Goal: Task Accomplishment & Management: Complete application form

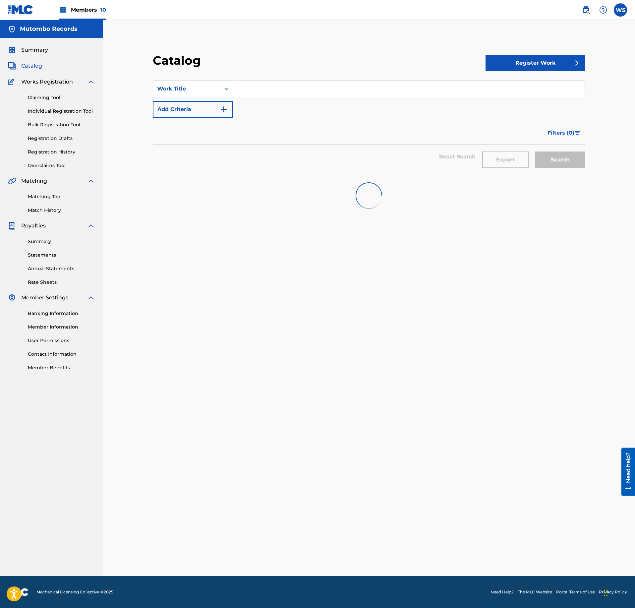
click at [543, 56] on button "Register Work" at bounding box center [534, 63] width 99 height 17
click at [515, 82] on link "Individual" at bounding box center [534, 85] width 99 height 16
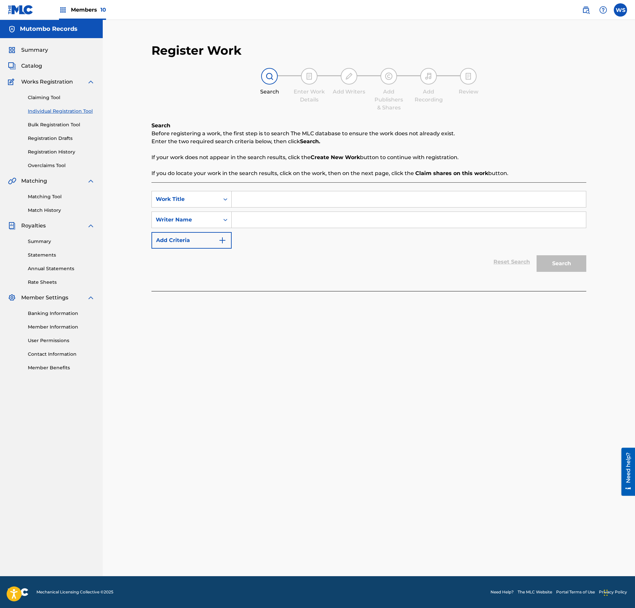
click at [333, 194] on input "Search Form" at bounding box center [409, 199] width 354 height 16
click at [319, 220] on input "Search Form" at bounding box center [409, 220] width 354 height 16
click at [319, 221] on input "Search Form" at bounding box center [409, 220] width 354 height 16
click at [292, 196] on input "Search Form" at bounding box center [409, 199] width 354 height 16
paste input "IRONICALLY"
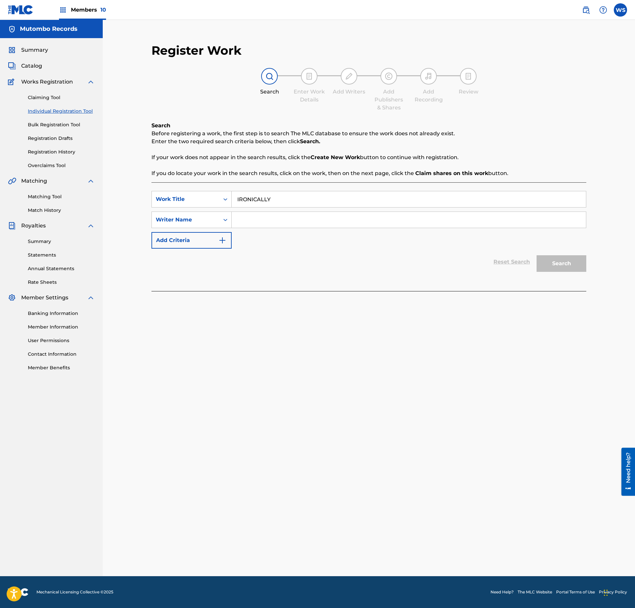
type input "IRONICALLY"
click at [281, 231] on div "SearchWithCriteria22678e29-9019-42df-baff-16829230c1c9 Work Title IRONICALLY Se…" at bounding box center [368, 220] width 435 height 58
click at [294, 217] on input "Search Form" at bounding box center [409, 220] width 354 height 16
type input "VLEESCHHOUWER"
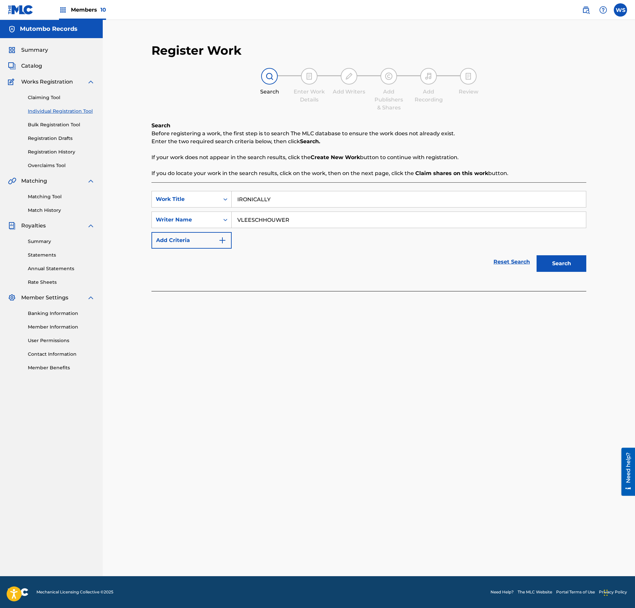
click at [557, 262] on button "Search" at bounding box center [562, 263] width 50 height 17
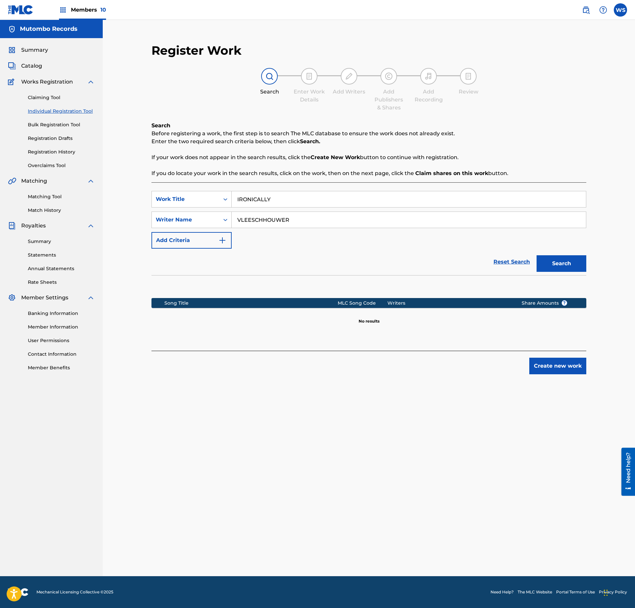
click at [554, 364] on button "Create new work" at bounding box center [557, 366] width 57 height 17
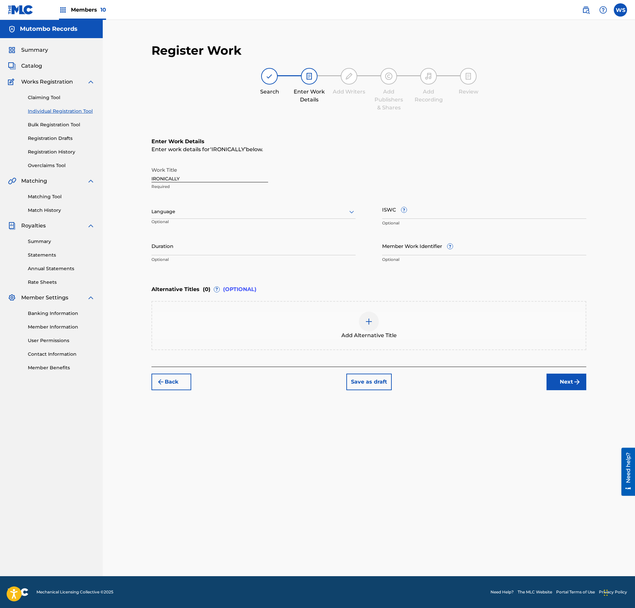
click at [457, 203] on input "ISWC ?" at bounding box center [484, 209] width 204 height 19
paste input "T-333.411.924-9"
type input "T-333.411.924-9"
click at [557, 384] on button "Next" at bounding box center [566, 381] width 40 height 17
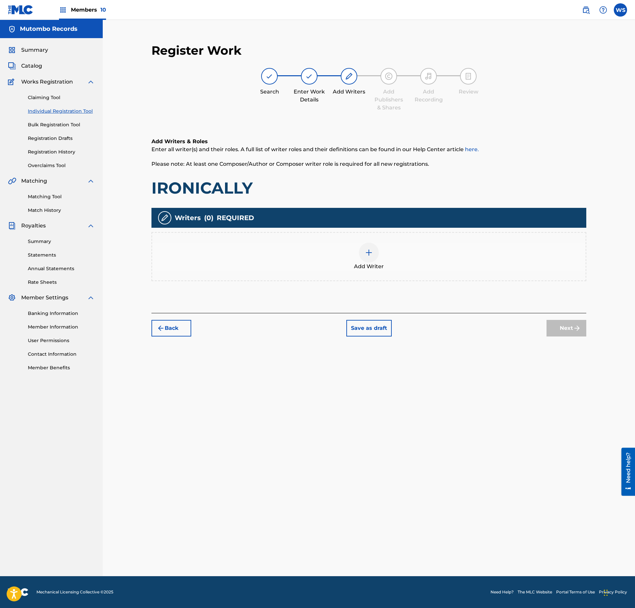
click at [370, 243] on div at bounding box center [369, 253] width 20 height 20
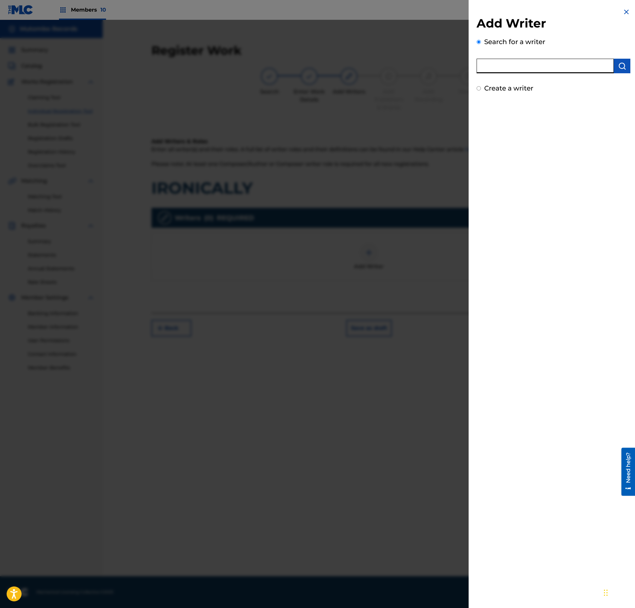
click at [532, 66] on input "text" at bounding box center [545, 66] width 137 height 15
paste input "1051824582"
type input "01051824582"
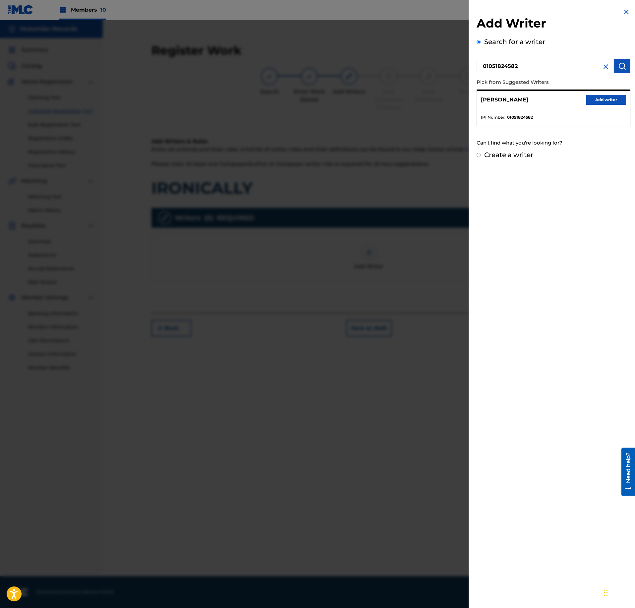
click at [612, 95] on button "Add writer" at bounding box center [606, 100] width 40 height 10
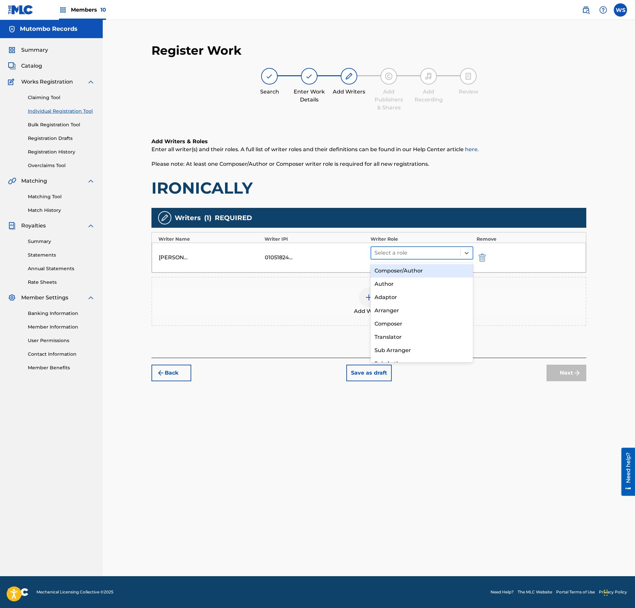
click at [426, 254] on div at bounding box center [415, 252] width 83 height 9
click at [399, 325] on div "Composer" at bounding box center [421, 323] width 102 height 13
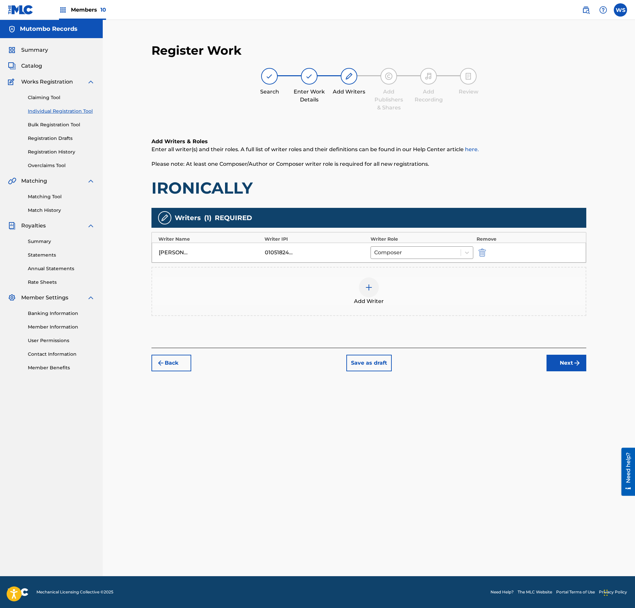
click at [373, 293] on div at bounding box center [369, 287] width 20 height 20
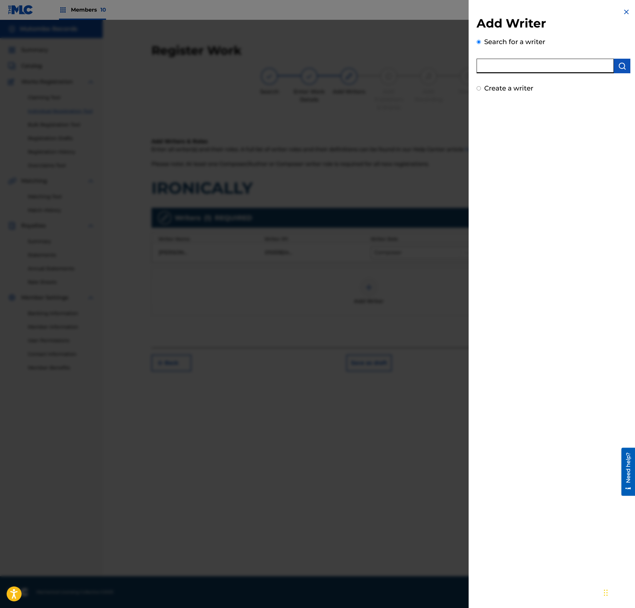
click at [540, 66] on input "text" at bounding box center [545, 66] width 137 height 15
paste input "1092254272"
type input "01092254272"
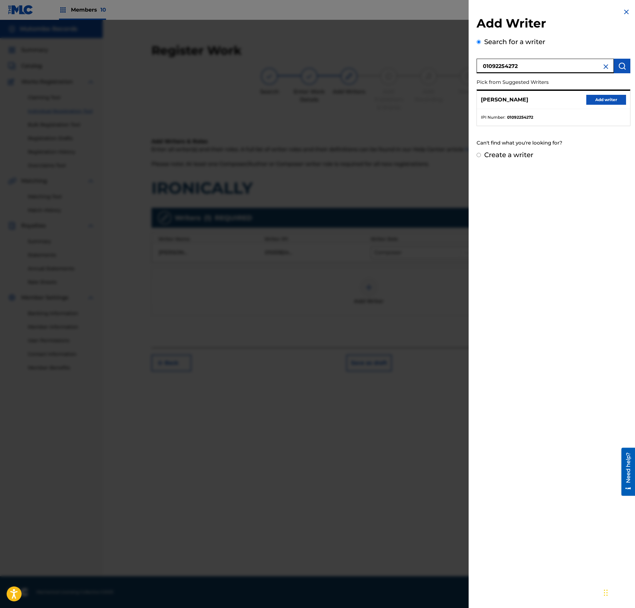
click at [616, 105] on div "[PERSON_NAME] Add writer" at bounding box center [553, 100] width 153 height 18
click at [596, 101] on button "Add writer" at bounding box center [606, 100] width 40 height 10
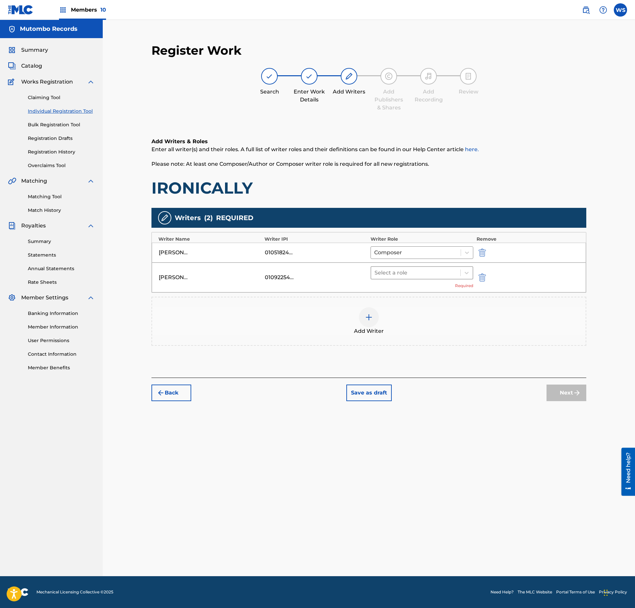
click at [411, 274] on div at bounding box center [415, 272] width 83 height 9
click at [396, 343] on div "Composer" at bounding box center [421, 344] width 102 height 13
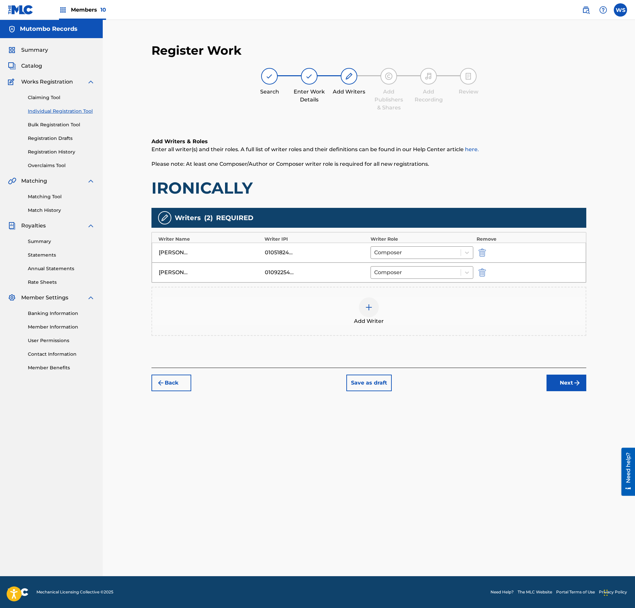
click at [566, 381] on button "Next" at bounding box center [566, 382] width 40 height 17
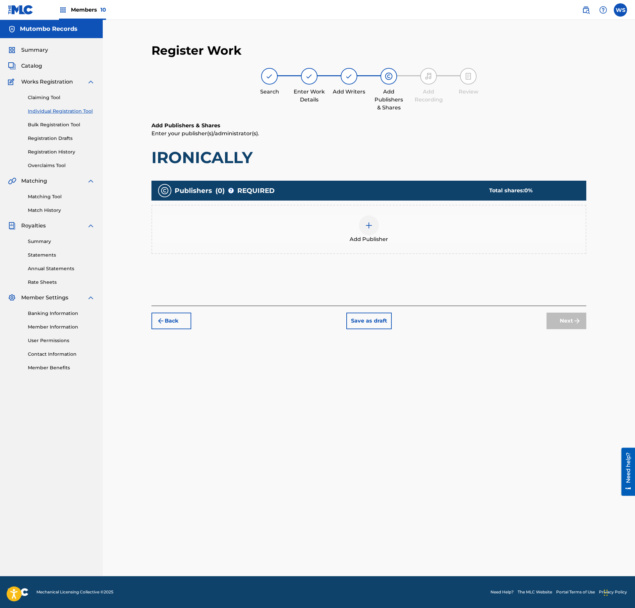
click at [382, 234] on div "Add Publisher" at bounding box center [368, 229] width 433 height 28
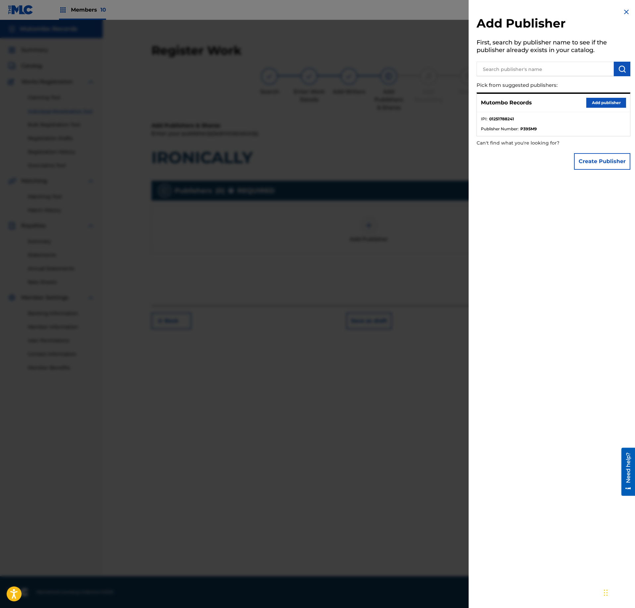
drag, startPoint x: 607, startPoint y: 105, endPoint x: 477, endPoint y: 200, distance: 161.7
click at [608, 105] on button "Add publisher" at bounding box center [606, 103] width 40 height 10
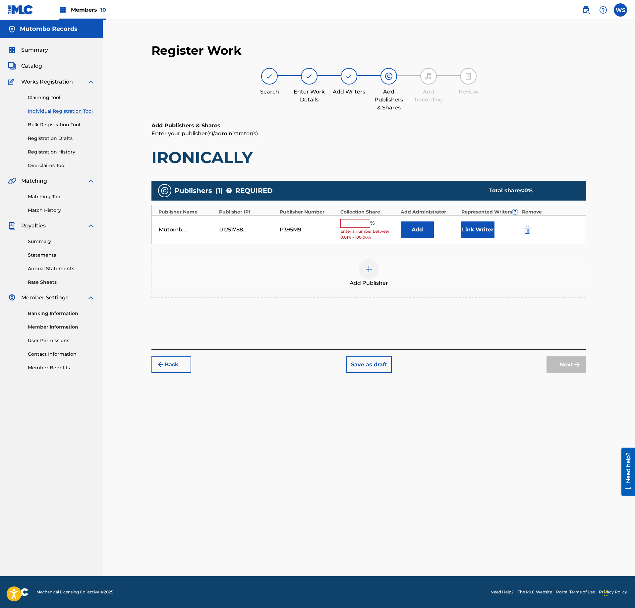
click at [361, 230] on span "Enter a number between 0.01% - 100.06%" at bounding box center [368, 234] width 57 height 12
click at [362, 225] on input "text" at bounding box center [355, 223] width 30 height 9
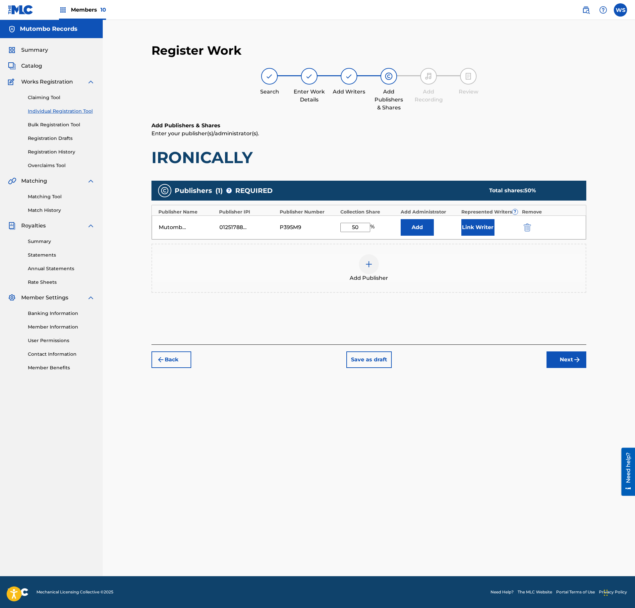
type input "50"
click at [471, 225] on button "Link Writer" at bounding box center [477, 227] width 33 height 17
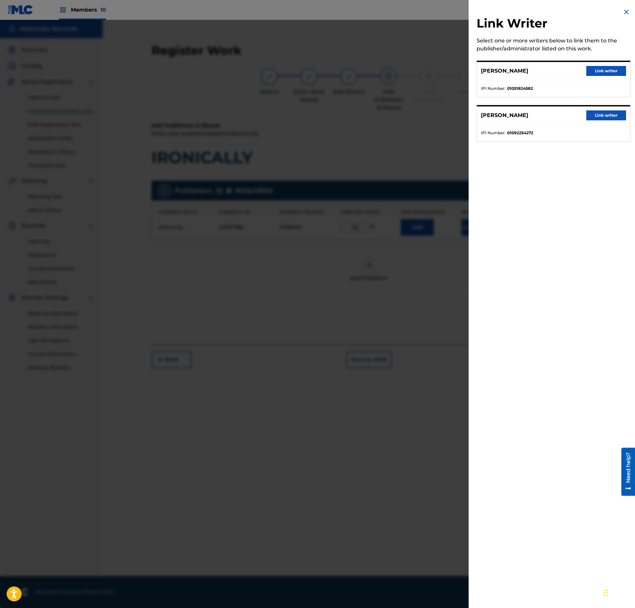
click at [600, 70] on button "Link writer" at bounding box center [606, 71] width 40 height 10
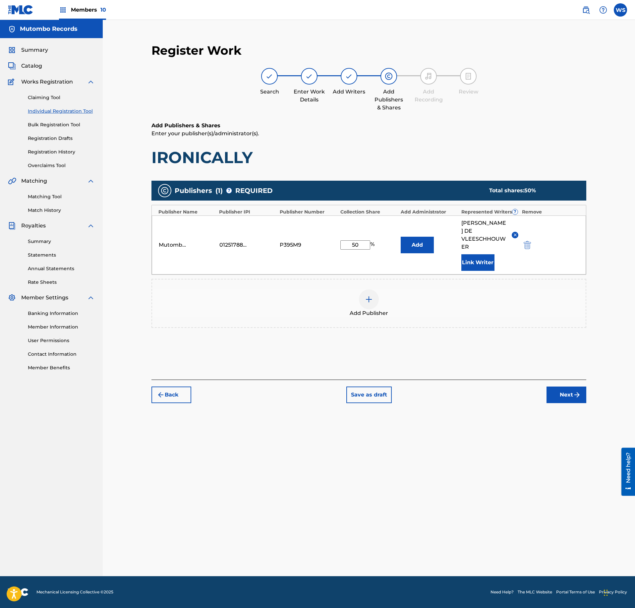
click at [488, 254] on button "Link Writer" at bounding box center [477, 262] width 33 height 17
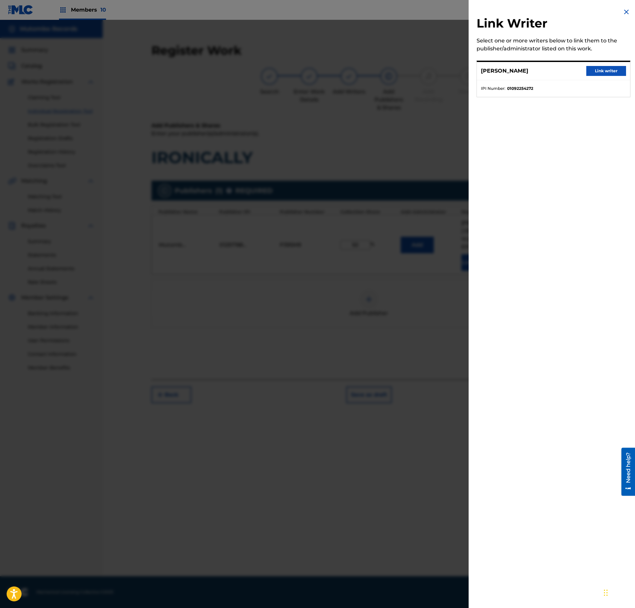
click at [613, 74] on button "Link writer" at bounding box center [606, 71] width 40 height 10
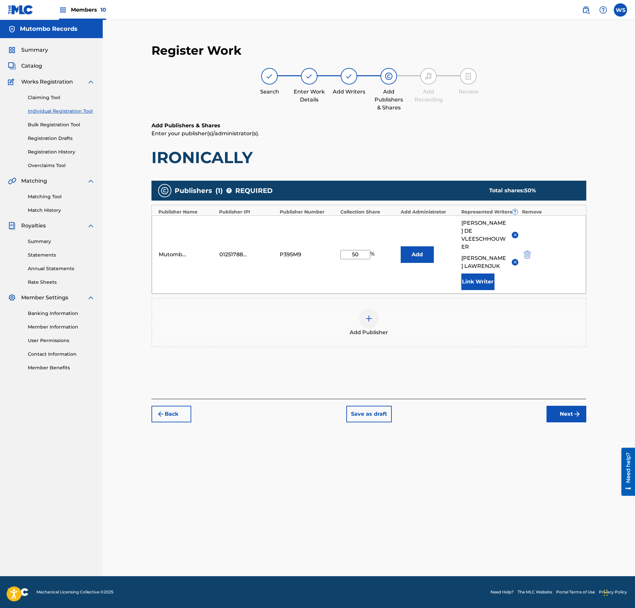
click at [570, 408] on button "Next" at bounding box center [566, 414] width 40 height 17
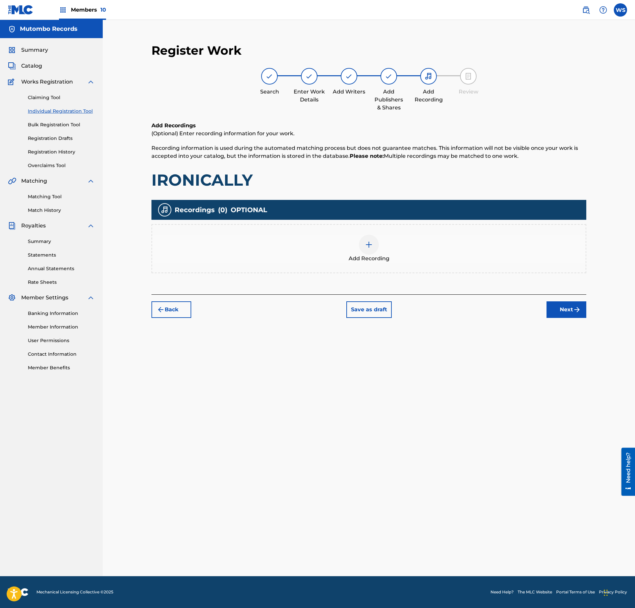
click at [392, 244] on div "Add Recording" at bounding box center [368, 249] width 433 height 28
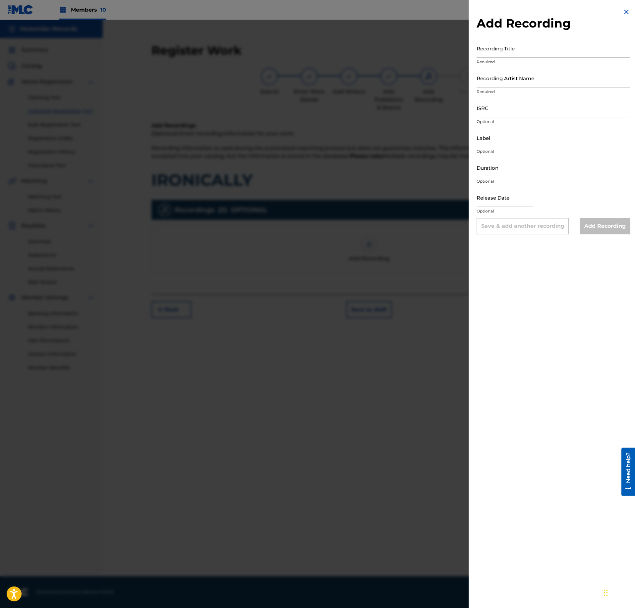
click at [524, 44] on input "Recording Title" at bounding box center [554, 48] width 154 height 19
paste input "IRONICALLY"
type input "IRONICALLY"
click at [512, 44] on input "IRONICALLY" at bounding box center [554, 48] width 154 height 19
click at [516, 80] on input "Recording Artist Name" at bounding box center [554, 78] width 154 height 19
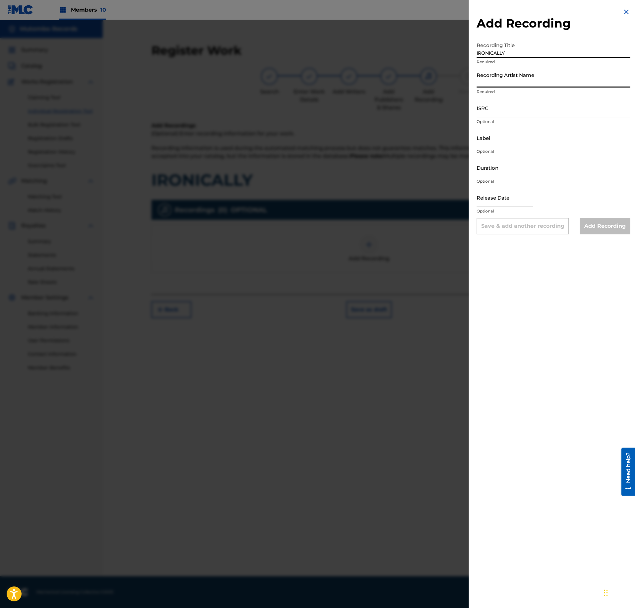
paste input "BRO, [PERSON_NAME]"
type input "BRO, [PERSON_NAME]"
click at [495, 114] on input "ISRC" at bounding box center [554, 107] width 154 height 19
paste input "US3DF2585428"
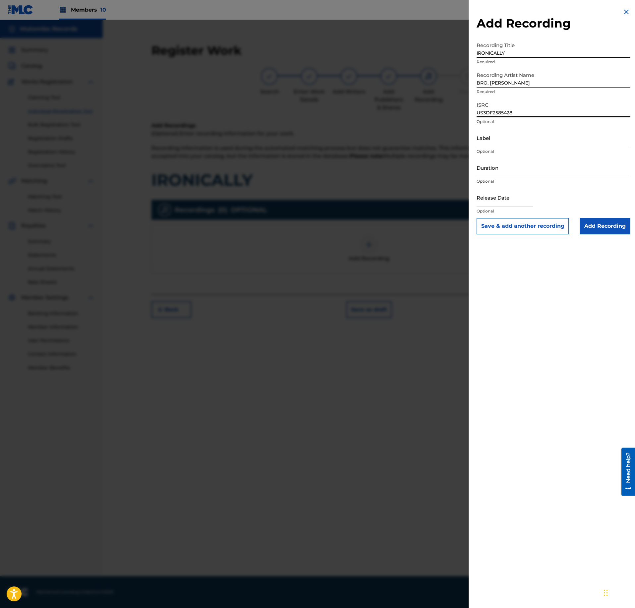
type input "US3DF2585428"
click at [616, 241] on div "Add Recording Recording Title IRONICALLY Required Recording Artist Name [PERSON…" at bounding box center [554, 121] width 170 height 242
click at [611, 233] on input "Add Recording" at bounding box center [605, 226] width 51 height 17
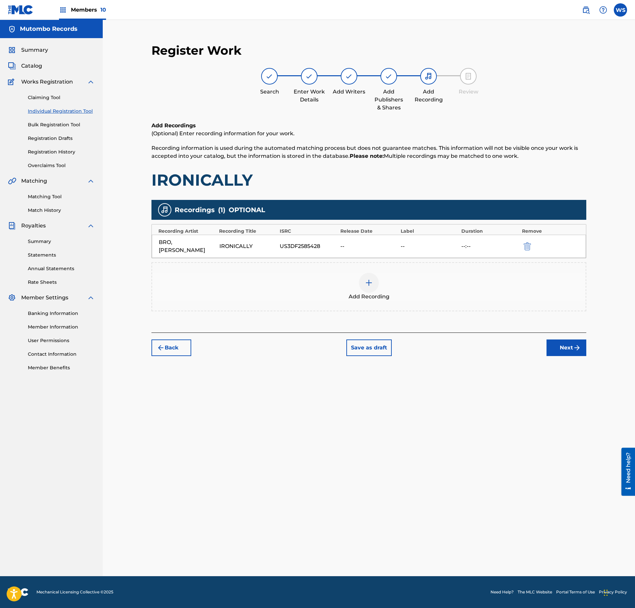
click at [565, 339] on button "Next" at bounding box center [566, 347] width 40 height 17
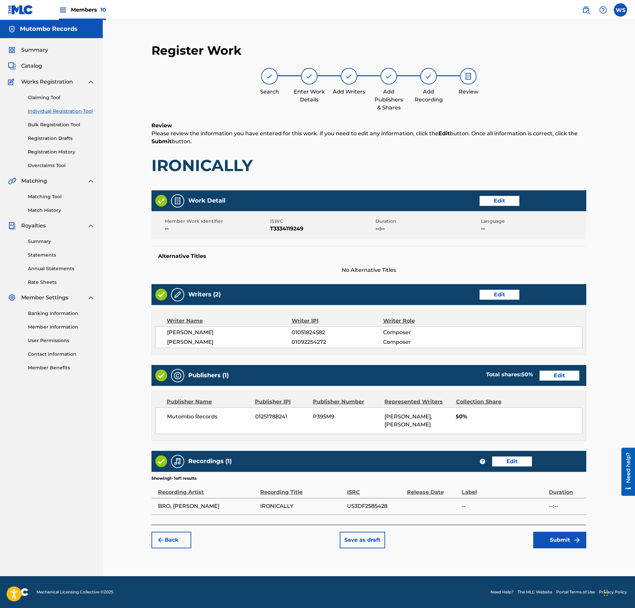
click at [565, 548] on button "Submit" at bounding box center [559, 540] width 53 height 17
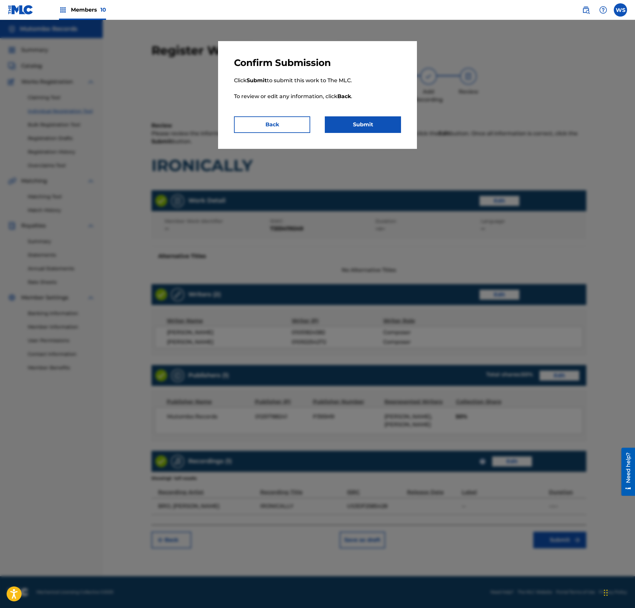
drag, startPoint x: 368, startPoint y: 128, endPoint x: 279, endPoint y: 116, distance: 89.6
click at [301, 119] on div "Back Submit" at bounding box center [317, 124] width 167 height 17
click at [279, 116] on p "Click Submit to submit this work to The MLC. To review or edit any information,…" at bounding box center [317, 93] width 167 height 48
click at [278, 119] on button "Back" at bounding box center [272, 124] width 76 height 17
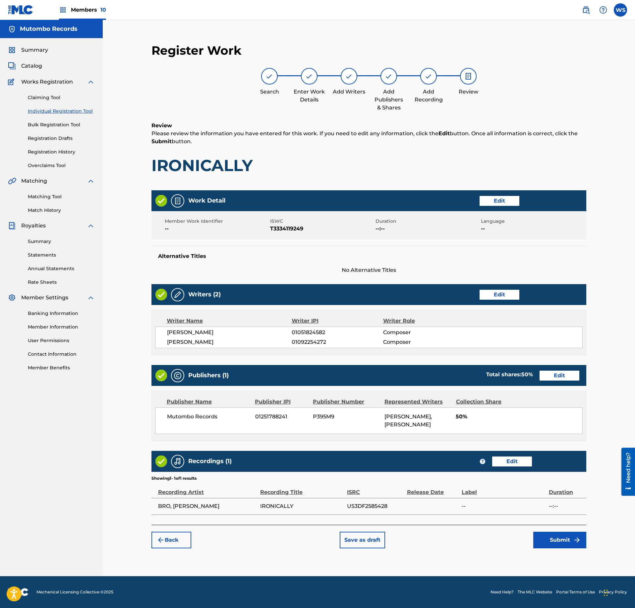
click at [561, 548] on button "Submit" at bounding box center [559, 540] width 53 height 17
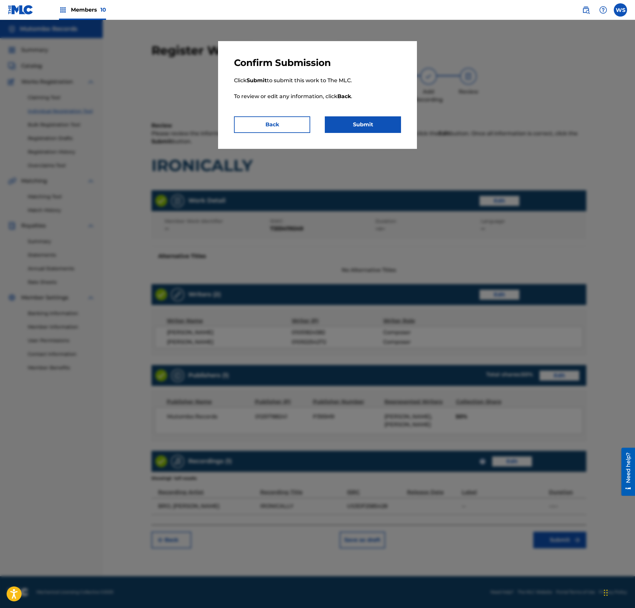
click at [371, 127] on button "Submit" at bounding box center [363, 124] width 76 height 17
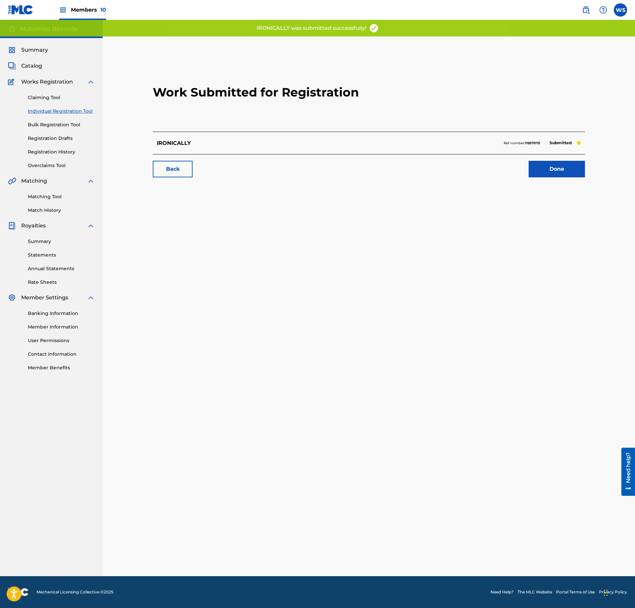
click at [560, 167] on link "Done" at bounding box center [557, 169] width 56 height 17
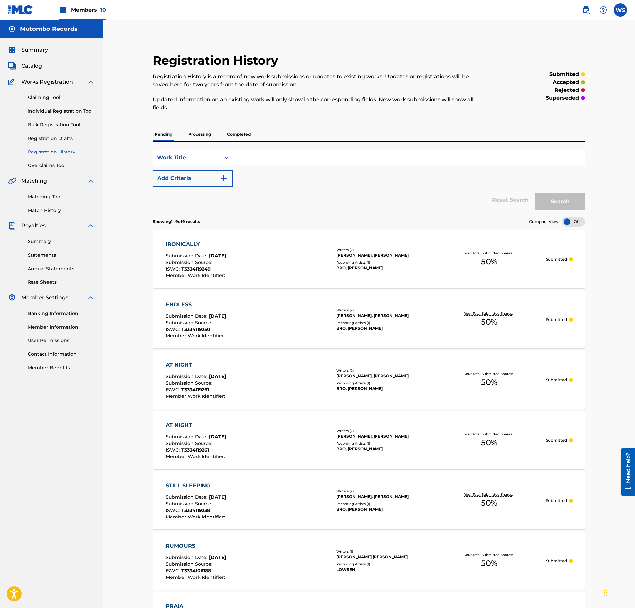
click at [22, 65] on span "Catalog" at bounding box center [31, 66] width 21 height 8
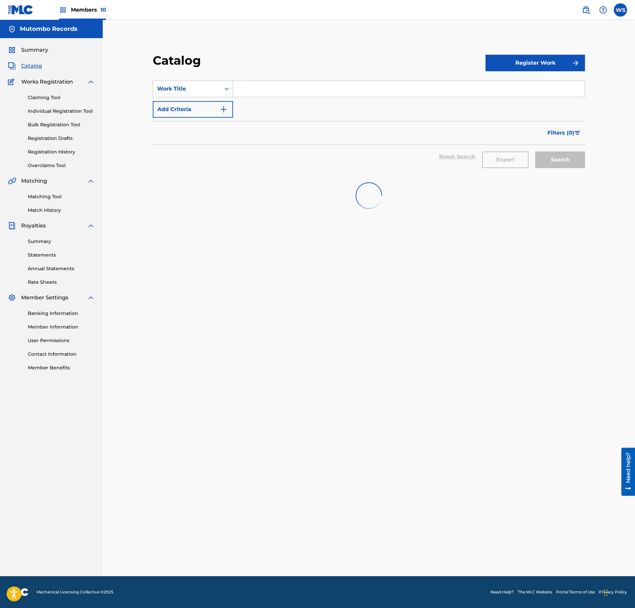
click at [266, 98] on div "SearchWithCriteriac3933447-54cd-42e8-93d2-0e32a5287265 Work Title Add Criteria" at bounding box center [369, 99] width 432 height 37
click at [267, 89] on input "Search Form" at bounding box center [409, 89] width 352 height 16
paste input "RAIN VIBES"
type input "RAIN VIBES"
click at [558, 57] on button "Register Work" at bounding box center [534, 63] width 99 height 17
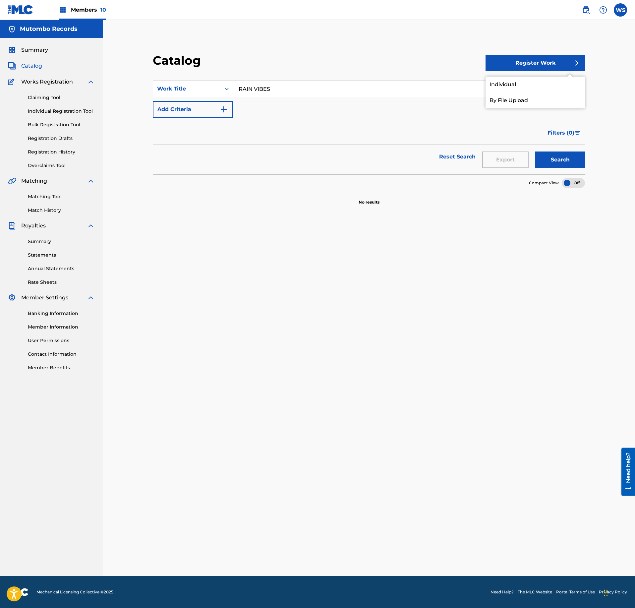
click at [493, 84] on link "Individual" at bounding box center [534, 85] width 99 height 16
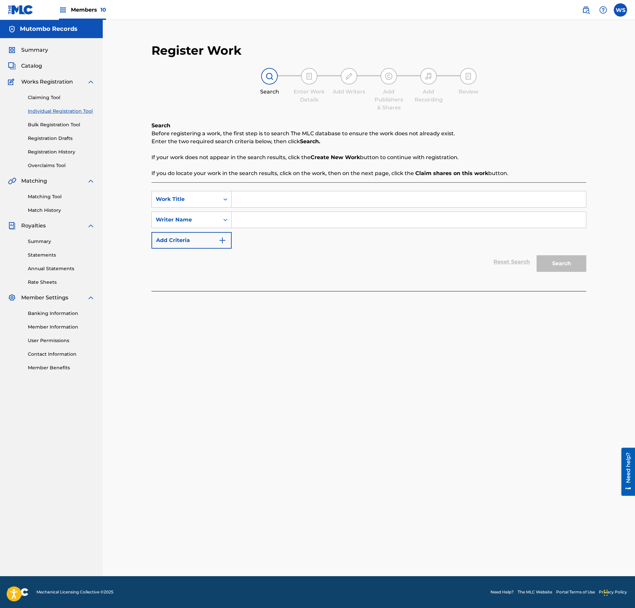
click at [254, 196] on input "Search Form" at bounding box center [409, 199] width 354 height 16
paste input "RAIN VIBES"
type input "RAIN VIBES"
click at [262, 215] on input "Search Form" at bounding box center [409, 220] width 354 height 16
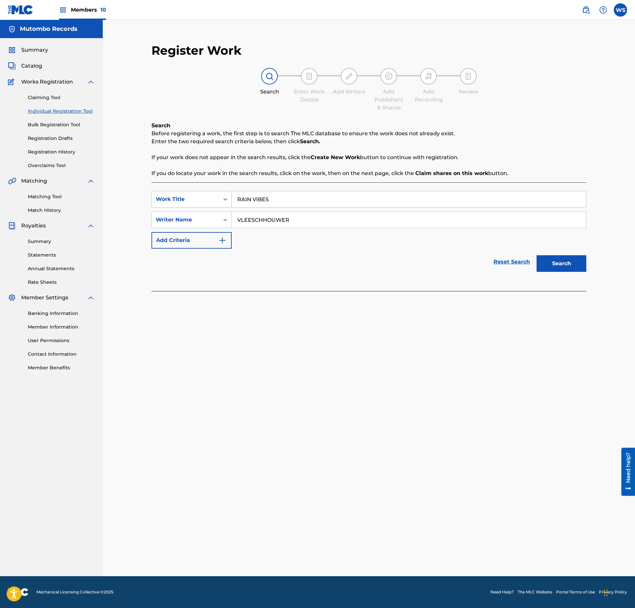
type input "VLEESCHHOUWER"
click at [563, 268] on button "Search" at bounding box center [562, 263] width 50 height 17
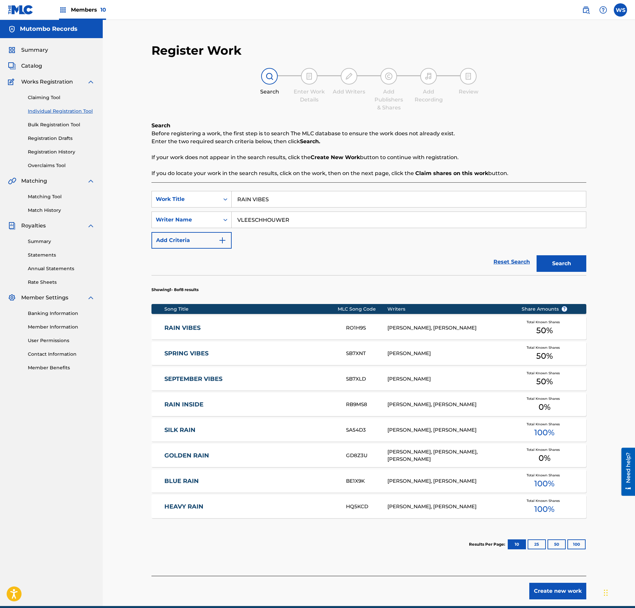
click at [310, 325] on link "RAIN VIBES" at bounding box center [250, 328] width 173 height 8
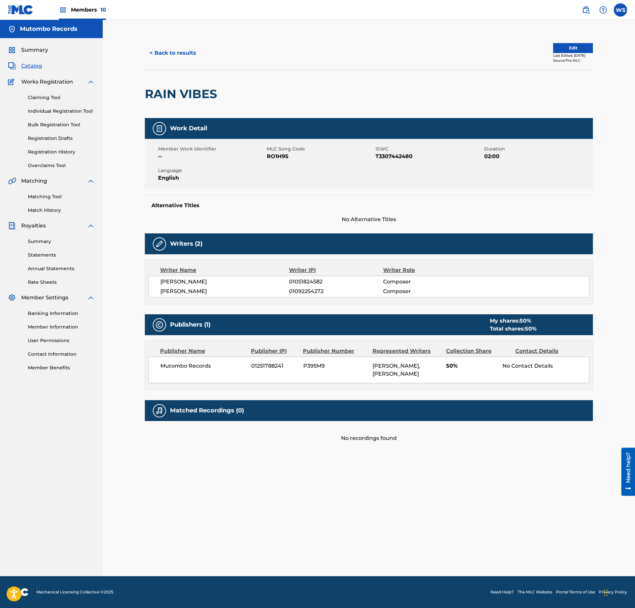
click at [272, 157] on span "RO1H9S" at bounding box center [320, 156] width 107 height 8
copy span "RO1H9S"
click at [158, 51] on button "< Back to results" at bounding box center [173, 53] width 56 height 17
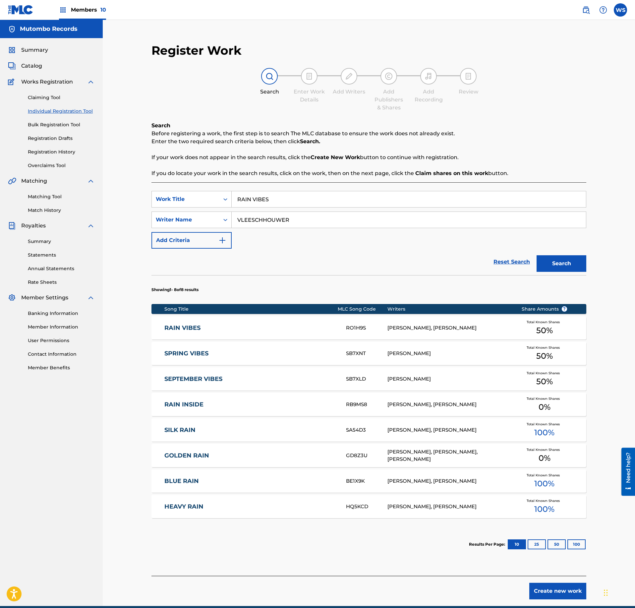
click at [23, 68] on span "Catalog" at bounding box center [31, 66] width 21 height 8
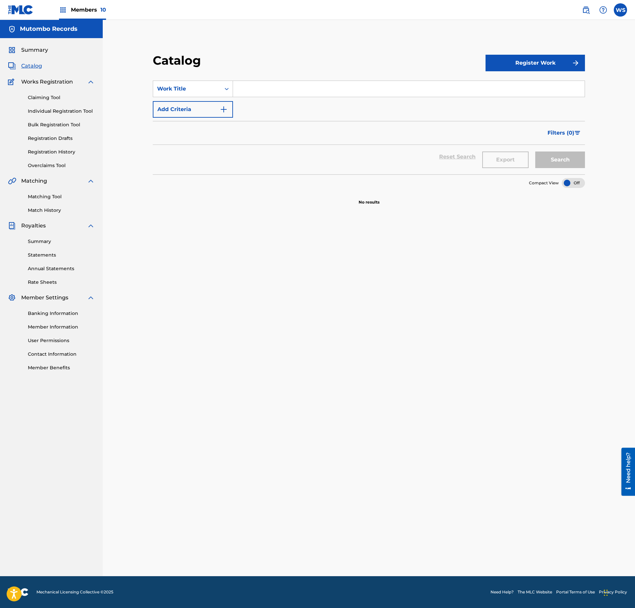
click at [505, 63] on button "Register Work" at bounding box center [534, 63] width 99 height 17
click at [508, 80] on link "Individual" at bounding box center [534, 85] width 99 height 16
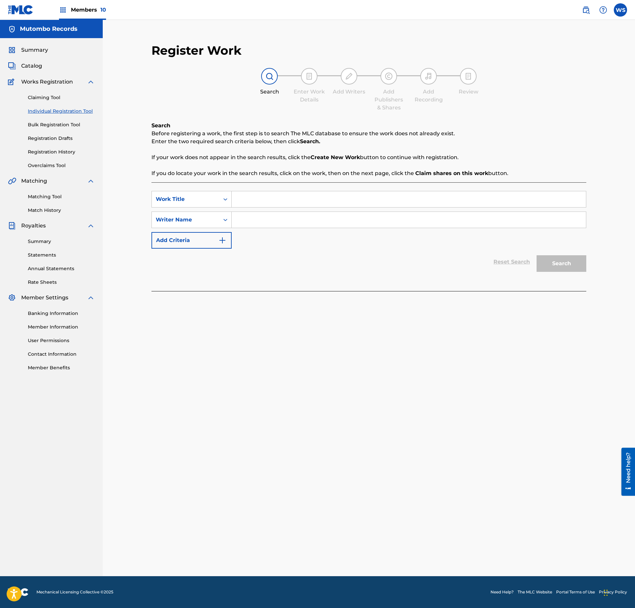
click at [280, 201] on input "Search Form" at bounding box center [409, 199] width 354 height 16
paste input "GET PHYSICAL"
type input "GET PHYSICAL"
click at [273, 225] on input "Search Form" at bounding box center [409, 220] width 354 height 16
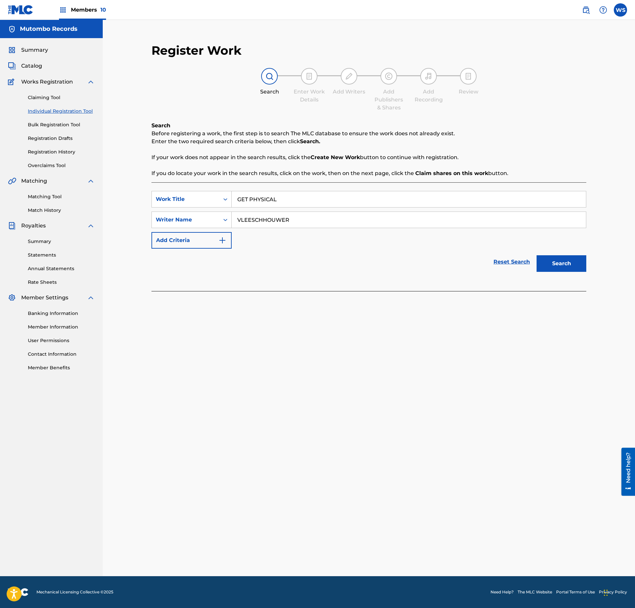
type input "VLEESCHHOUWER"
click at [558, 280] on div "SearchWithCriteria22678e29-9019-42df-baff-16829230c1c9 Work Title GET PHYSICAL …" at bounding box center [368, 236] width 435 height 109
click at [563, 264] on button "Search" at bounding box center [562, 263] width 50 height 17
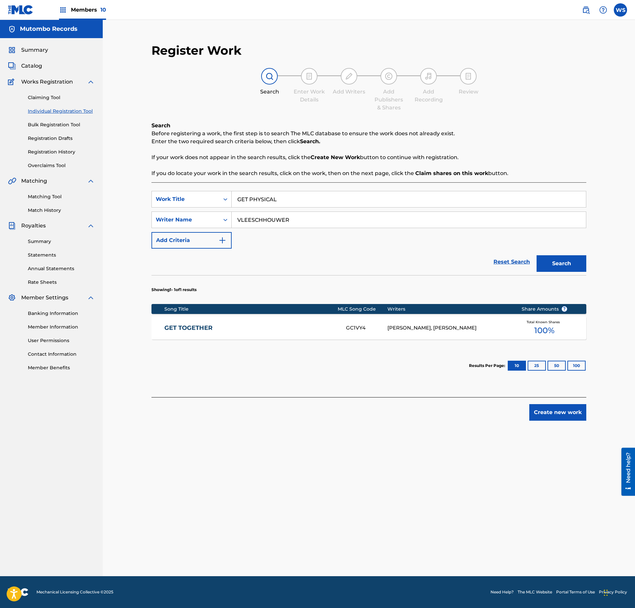
click at [264, 331] on link "GET TOGETHER" at bounding box center [250, 328] width 173 height 8
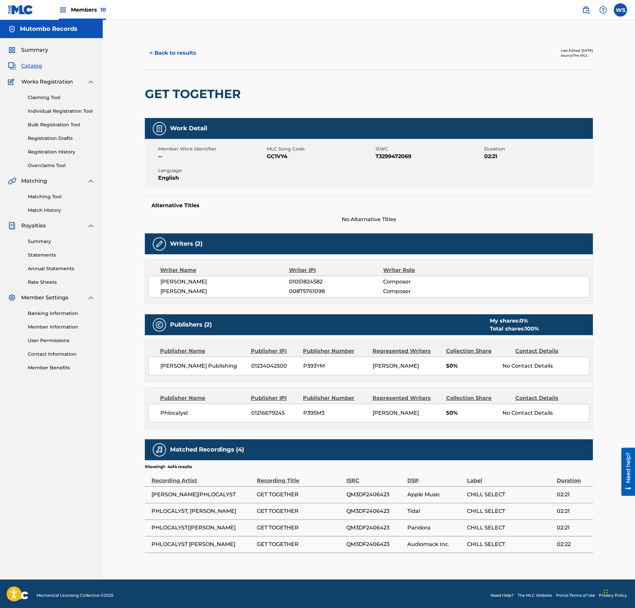
click at [159, 52] on button "< Back to results" at bounding box center [173, 53] width 56 height 17
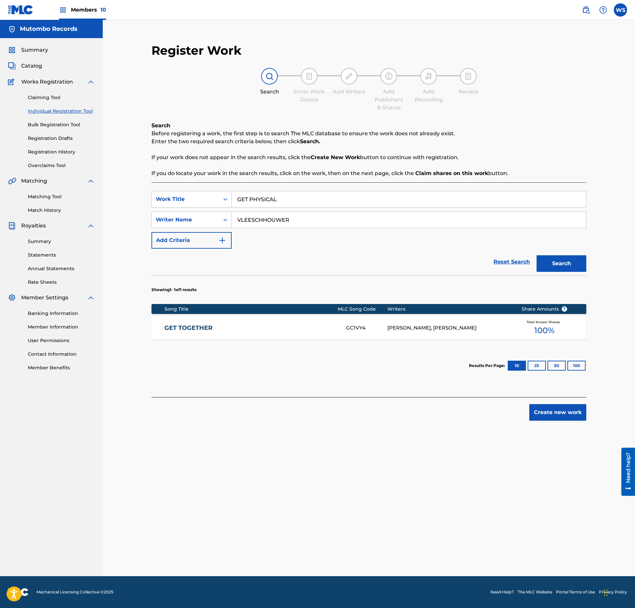
click at [38, 64] on span "Catalog" at bounding box center [31, 66] width 21 height 8
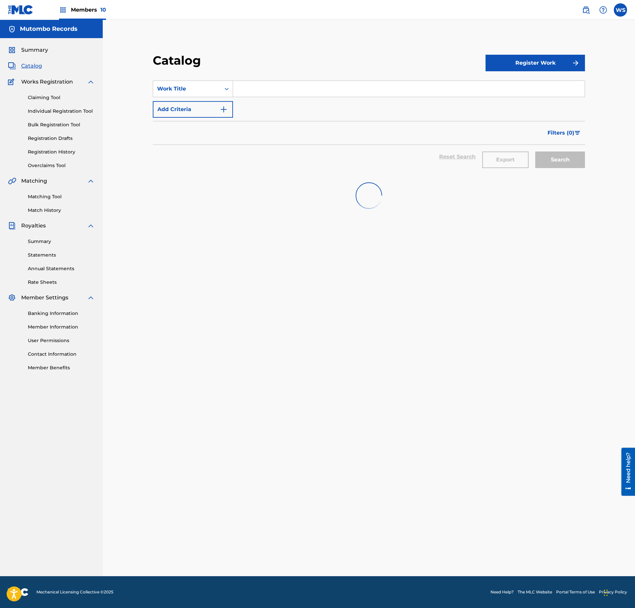
click at [539, 57] on button "Register Work" at bounding box center [534, 63] width 99 height 17
click at [526, 77] on link "Individual" at bounding box center [534, 85] width 99 height 16
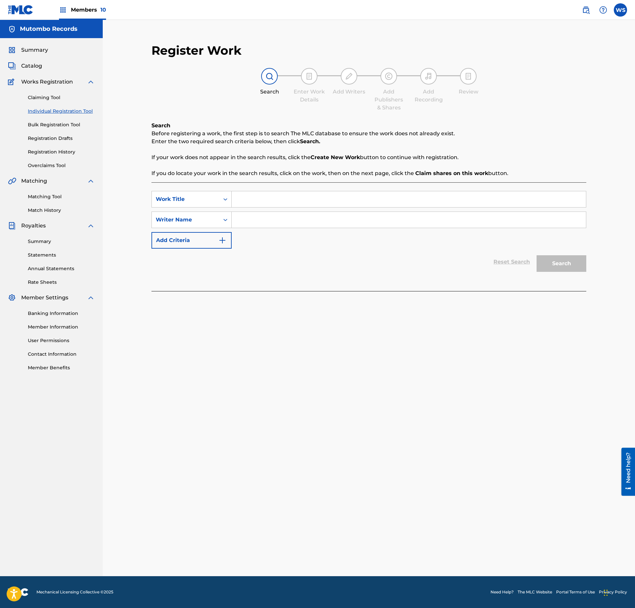
click at [256, 208] on div "SearchWithCriteria22678e29-9019-42df-baff-16829230c1c9 Work Title SearchWithCri…" at bounding box center [368, 220] width 435 height 58
click at [264, 202] on input "Search Form" at bounding box center [409, 199] width 354 height 16
paste input "GET PHYSICAL"
type input "GET PHYSICAL"
click at [268, 221] on input "Search Form" at bounding box center [409, 220] width 354 height 16
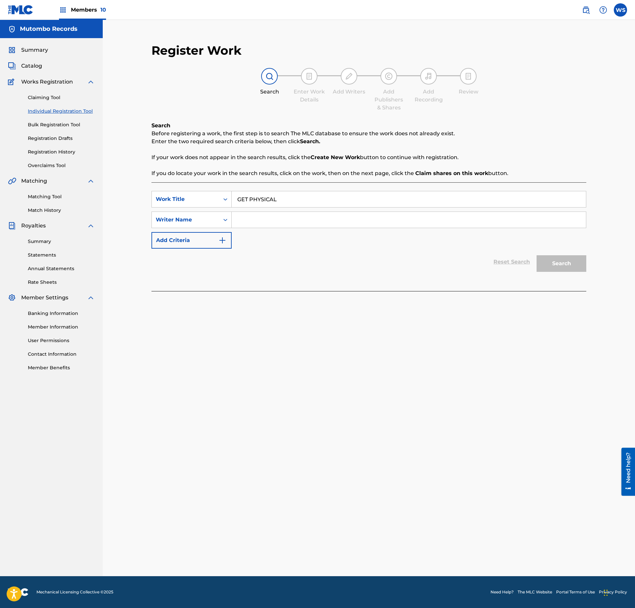
click at [269, 223] on input "Search Form" at bounding box center [409, 220] width 354 height 16
click at [575, 268] on button "Search" at bounding box center [562, 263] width 50 height 17
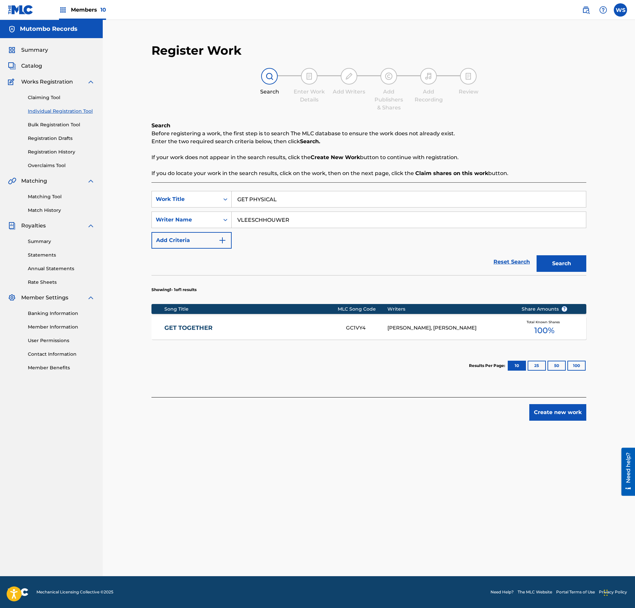
drag, startPoint x: 294, startPoint y: 226, endPoint x: 185, endPoint y: 216, distance: 109.1
click at [232, 216] on input "VLEESCHHOUWER" at bounding box center [409, 220] width 354 height 16
type input "[PERSON_NAME]"
click at [537, 255] on button "Search" at bounding box center [562, 263] width 50 height 17
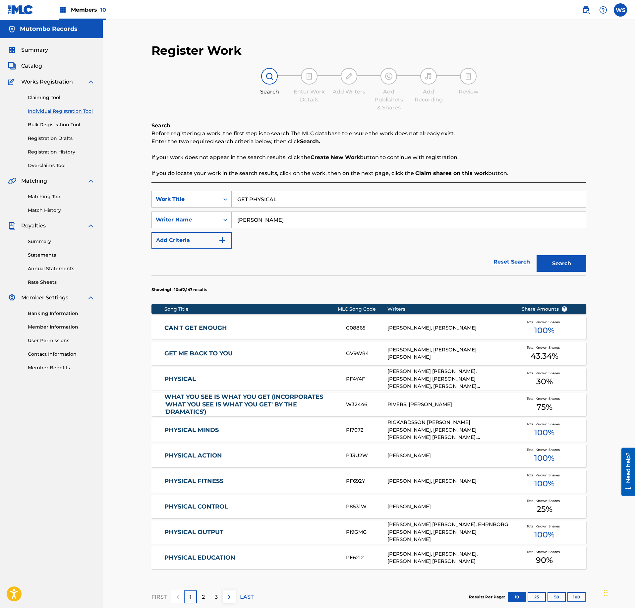
click at [355, 263] on div "Reset Search Search" at bounding box center [368, 262] width 435 height 27
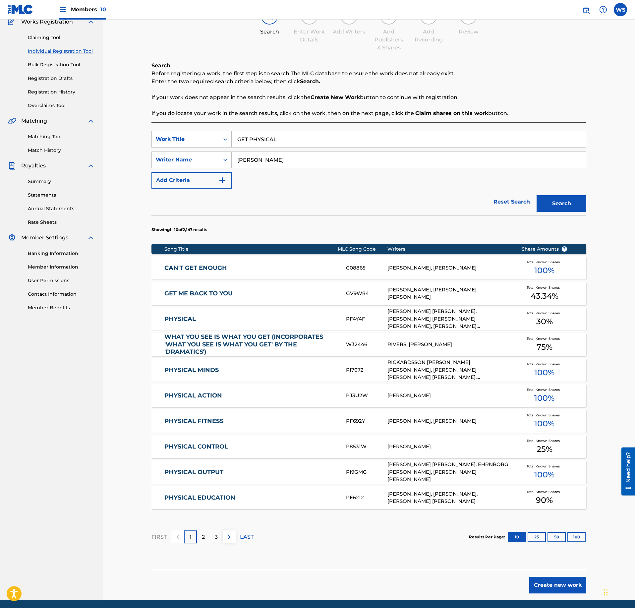
scroll to position [85, 0]
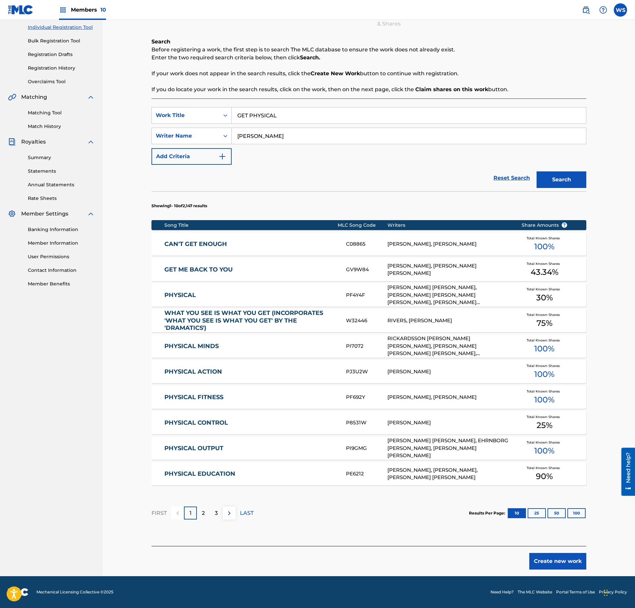
click at [553, 569] on button "Create new work" at bounding box center [557, 561] width 57 height 17
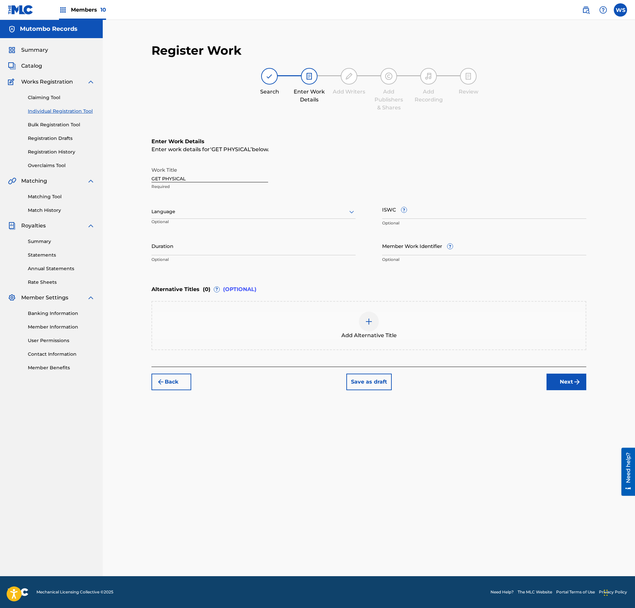
click at [475, 205] on input "ISWC ?" at bounding box center [484, 209] width 204 height 19
paste input "T-333.565.566-4"
type input "T-333.565.566-4"
click at [258, 251] on input "Duration" at bounding box center [253, 245] width 204 height 19
paste input "03:24"
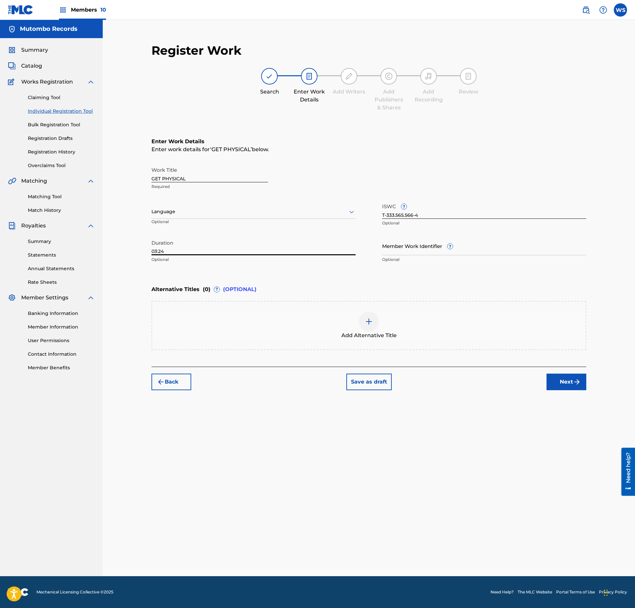
type input "03:24"
click at [571, 379] on button "Next" at bounding box center [566, 381] width 40 height 17
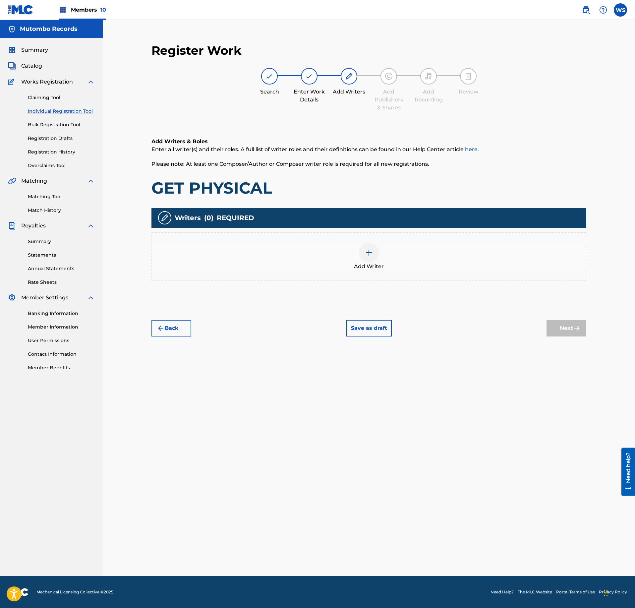
click at [372, 274] on div "Add Writer" at bounding box center [368, 256] width 435 height 49
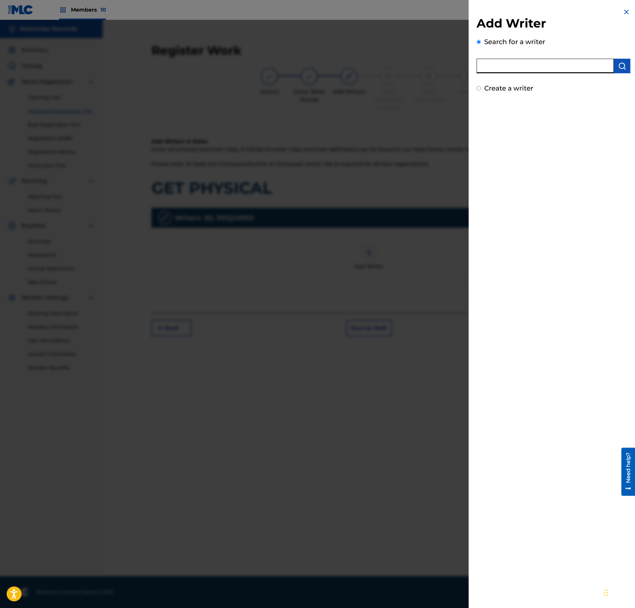
click at [547, 66] on input "text" at bounding box center [545, 66] width 137 height 15
paste input "1162187073"
type input "01162187073"
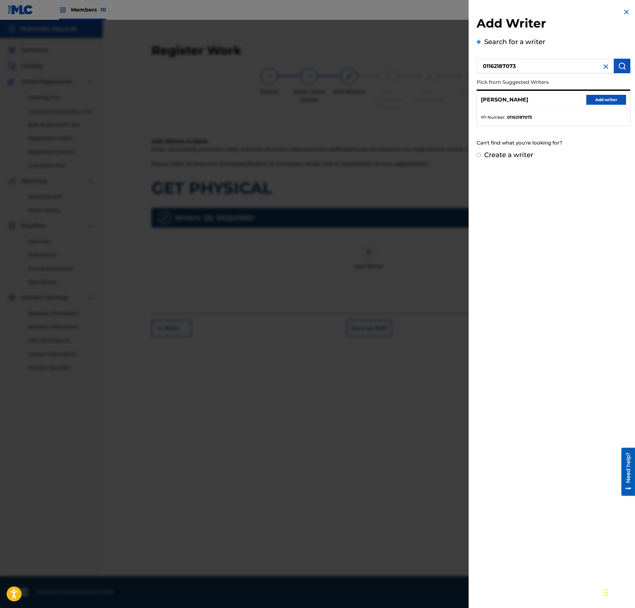
click at [602, 99] on button "Add writer" at bounding box center [606, 100] width 40 height 10
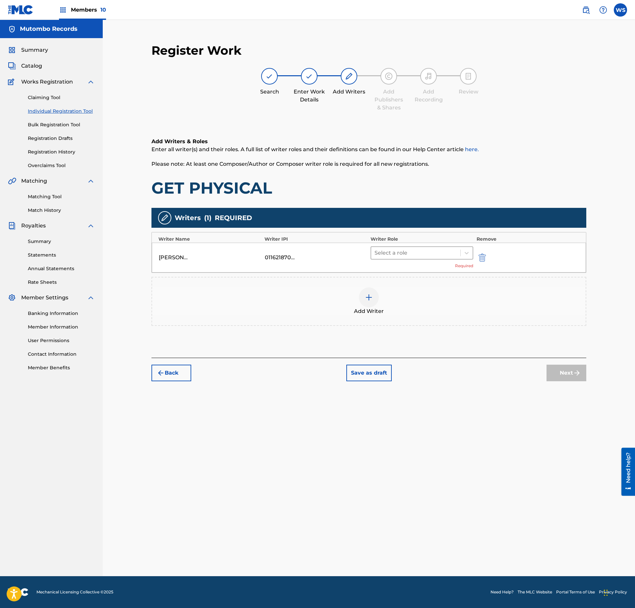
click at [441, 253] on div at bounding box center [415, 252] width 83 height 9
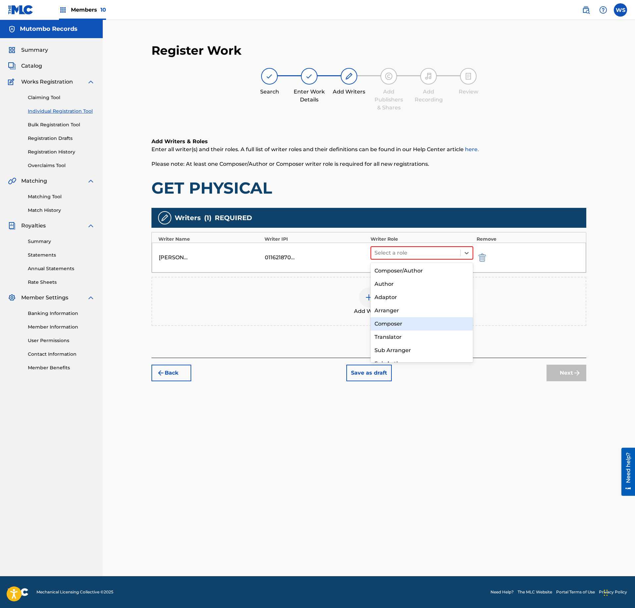
click at [415, 325] on div "Composer" at bounding box center [421, 323] width 102 height 13
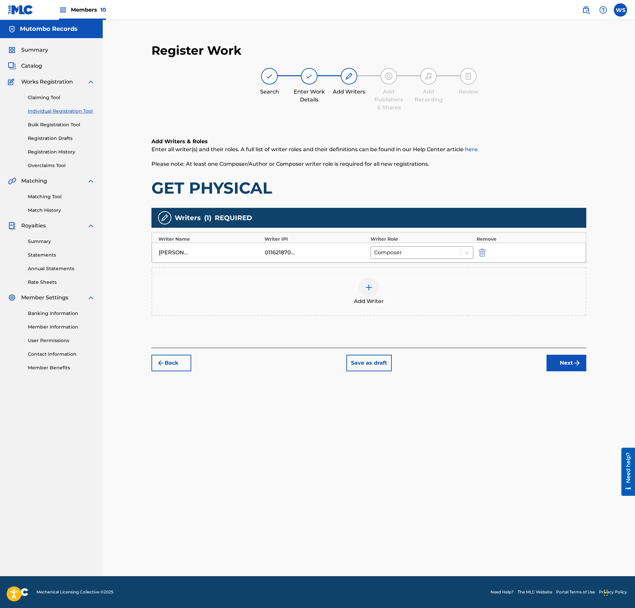
click at [577, 366] on img "submit" at bounding box center [577, 363] width 8 height 8
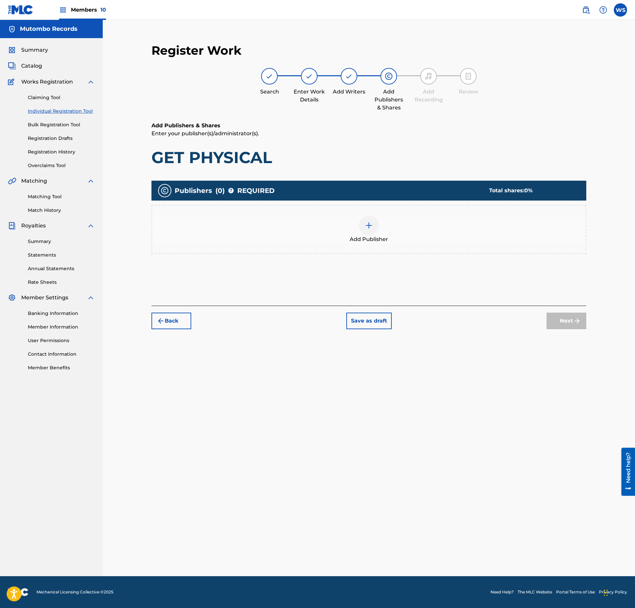
click at [394, 229] on div "Add Publisher" at bounding box center [368, 229] width 433 height 28
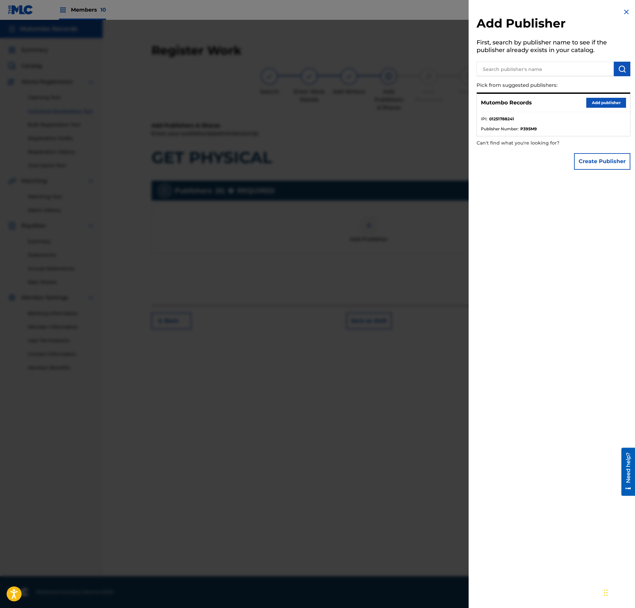
click at [612, 105] on button "Add publisher" at bounding box center [606, 103] width 40 height 10
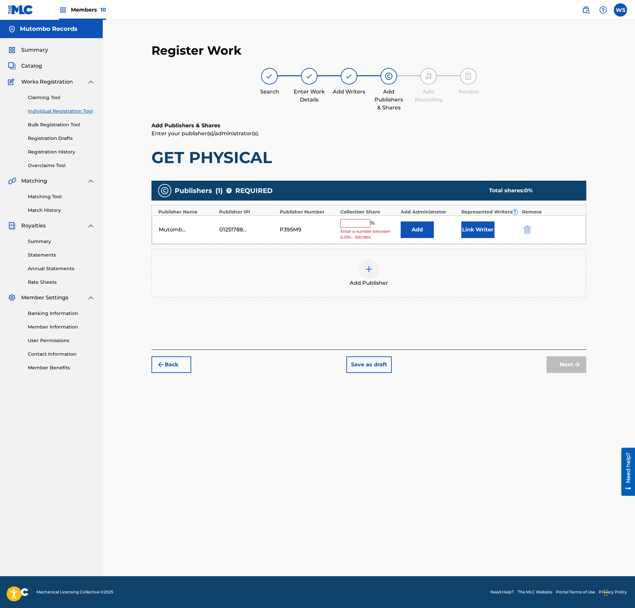
click at [364, 224] on input "text" at bounding box center [355, 223] width 30 height 9
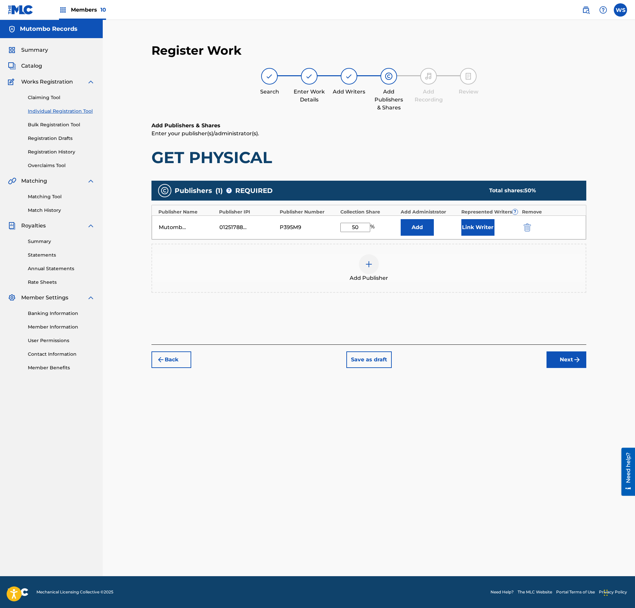
type input "50"
click at [472, 228] on button "Link Writer" at bounding box center [477, 227] width 33 height 17
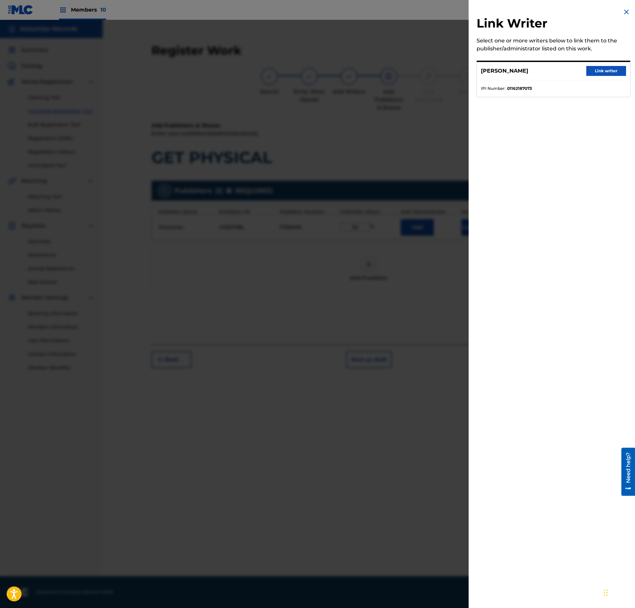
click at [611, 72] on button "Link writer" at bounding box center [606, 71] width 40 height 10
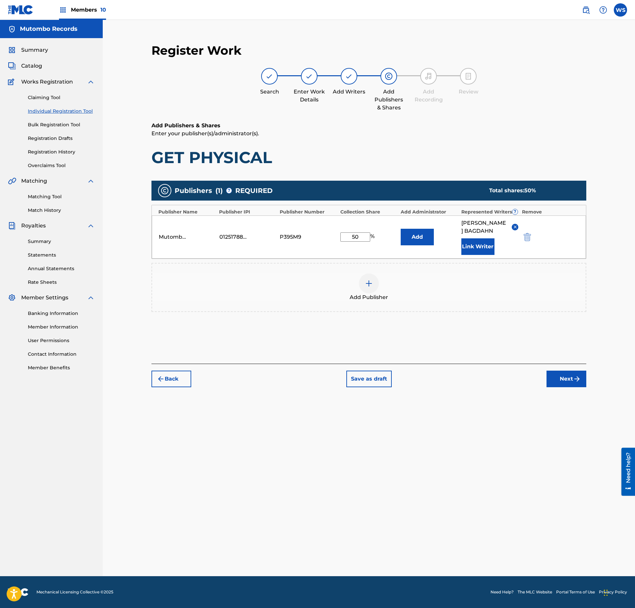
click at [568, 382] on button "Next" at bounding box center [566, 378] width 40 height 17
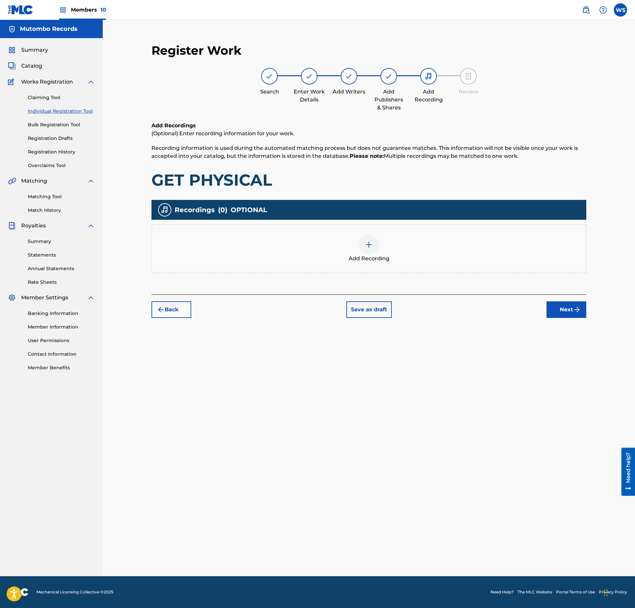
click at [372, 249] on div at bounding box center [369, 245] width 20 height 20
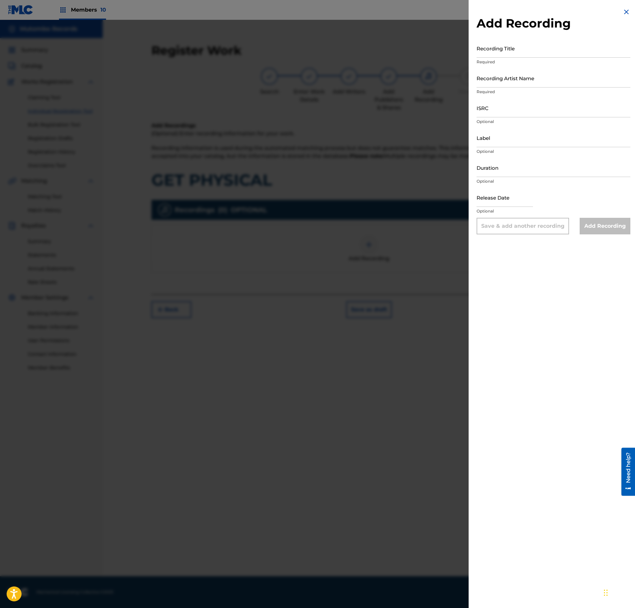
drag, startPoint x: 565, startPoint y: 41, endPoint x: 565, endPoint y: 57, distance: 15.9
click at [565, 40] on input "Recording Title" at bounding box center [554, 48] width 154 height 19
paste input "GET PHYSICAL"
type input "GET PHYSICAL"
click at [524, 81] on input "Recording Artist Name" at bounding box center [554, 78] width 154 height 19
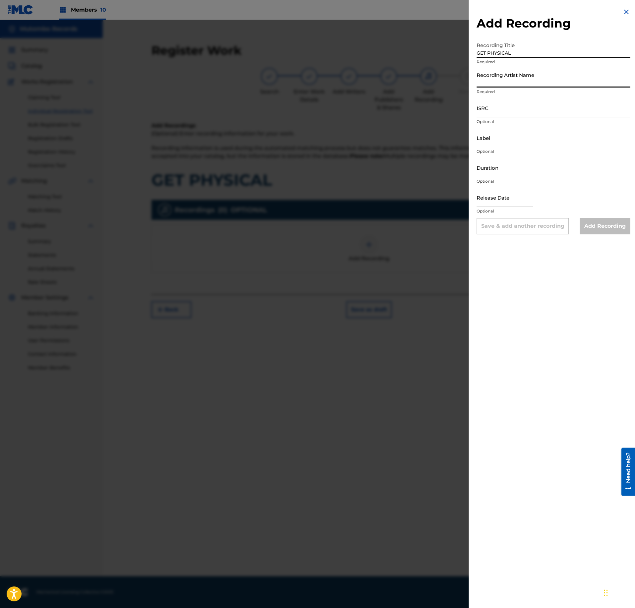
paste input "DER BIBLIOTHEKAR"
type input "DER BIBLIOTHEKAR"
click at [519, 110] on input "ISRC" at bounding box center [554, 107] width 154 height 19
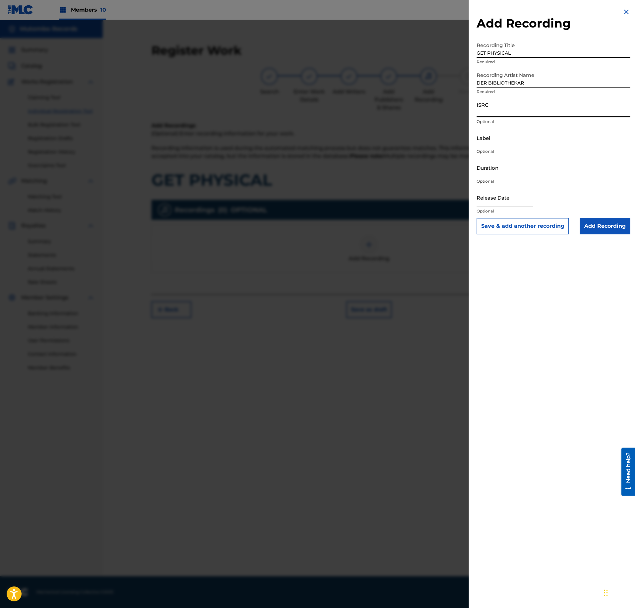
paste input "US3DF2585224"
type input "US3DF2585224"
click at [612, 222] on input "Add Recording" at bounding box center [605, 226] width 51 height 17
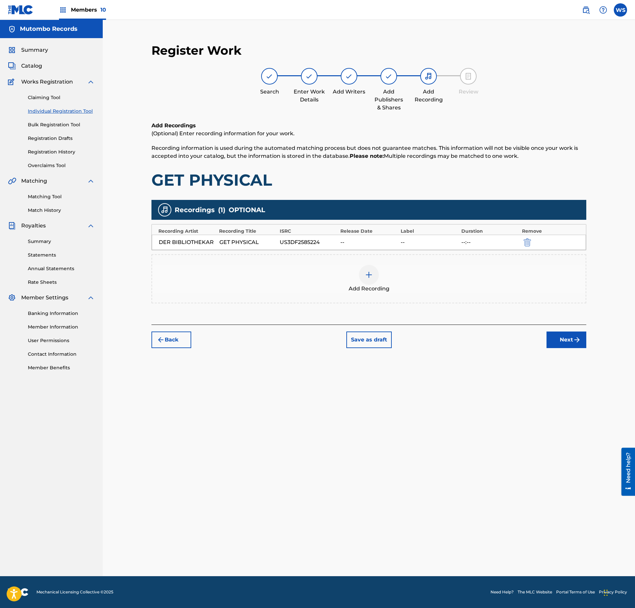
click at [551, 337] on button "Next" at bounding box center [566, 339] width 40 height 17
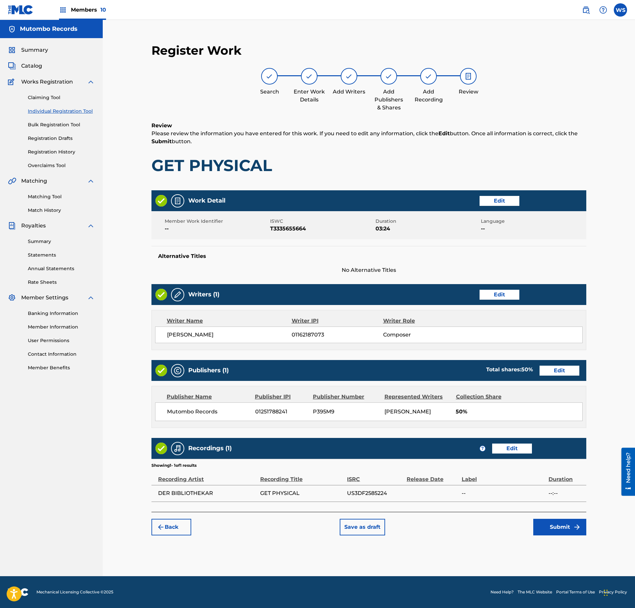
click at [168, 530] on button "Back" at bounding box center [171, 527] width 40 height 17
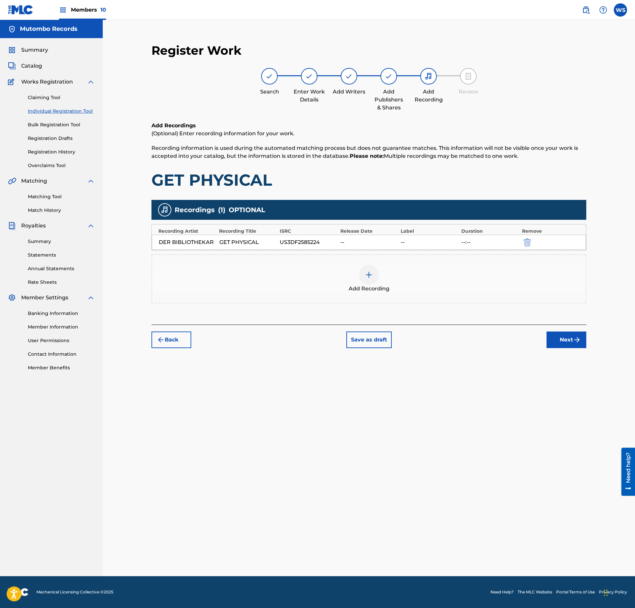
click at [170, 345] on button "Back" at bounding box center [171, 339] width 40 height 17
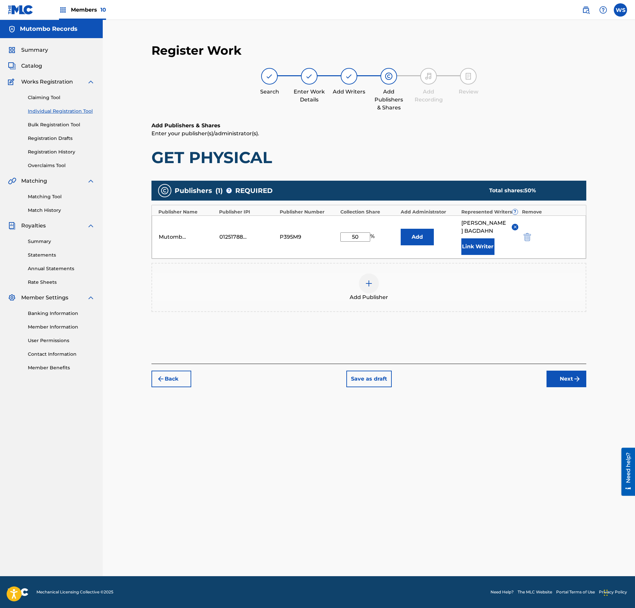
click at [561, 378] on button "Next" at bounding box center [566, 378] width 40 height 17
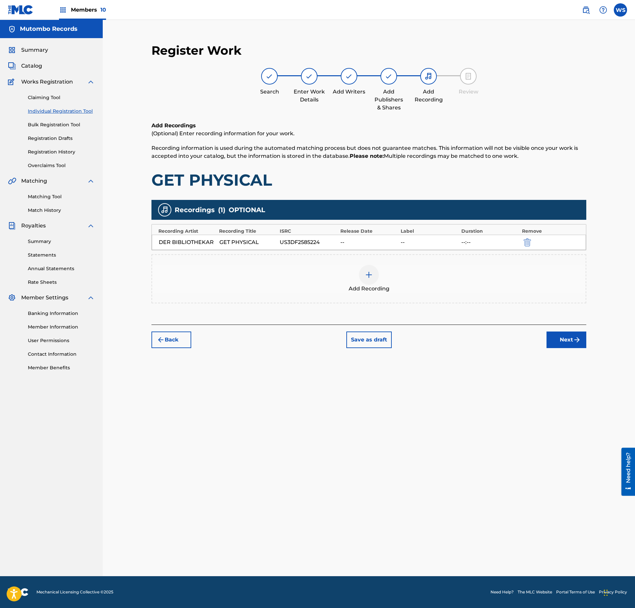
click at [529, 242] on img "submit" at bounding box center [527, 242] width 7 height 8
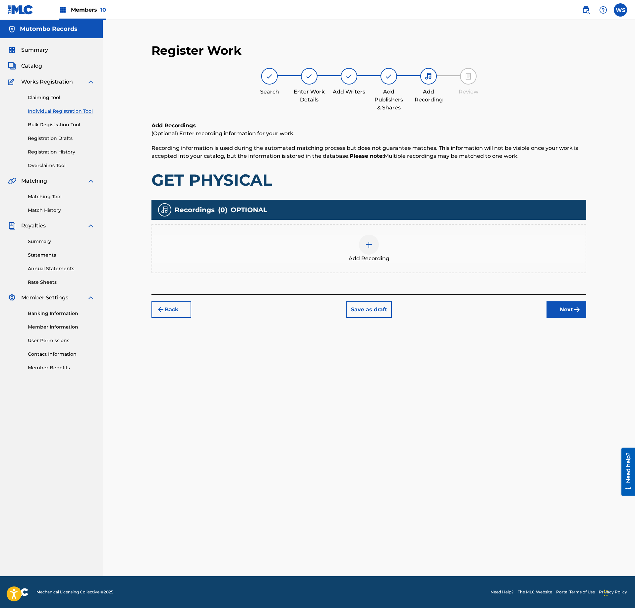
click at [367, 250] on div at bounding box center [369, 245] width 20 height 20
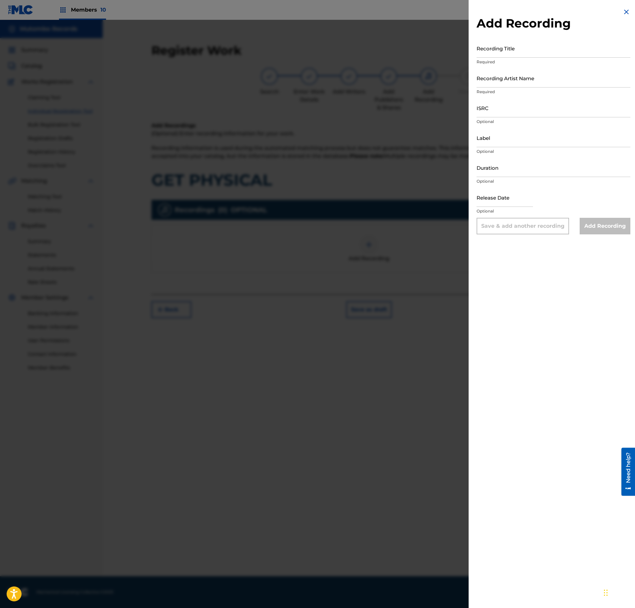
click at [524, 46] on input "Recording Title" at bounding box center [554, 48] width 154 height 19
click at [527, 52] on input "Recording Title" at bounding box center [554, 48] width 154 height 19
paste input "GET PHYSICAL"
type input "GET PHYSICAL"
select select "7"
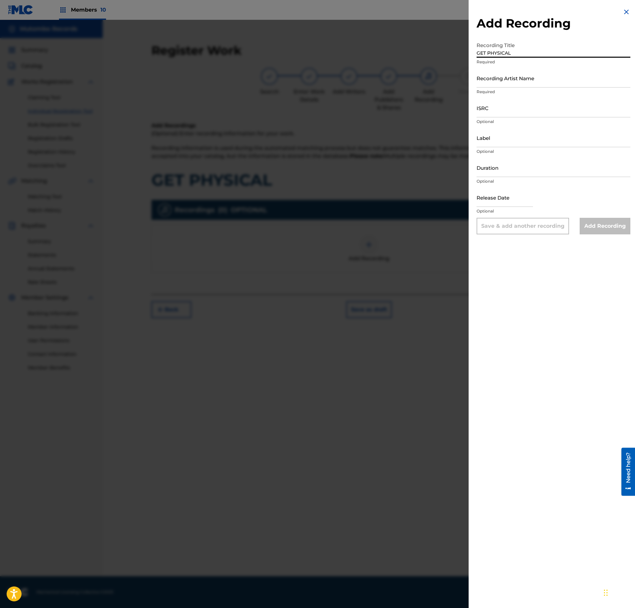
select select "2025"
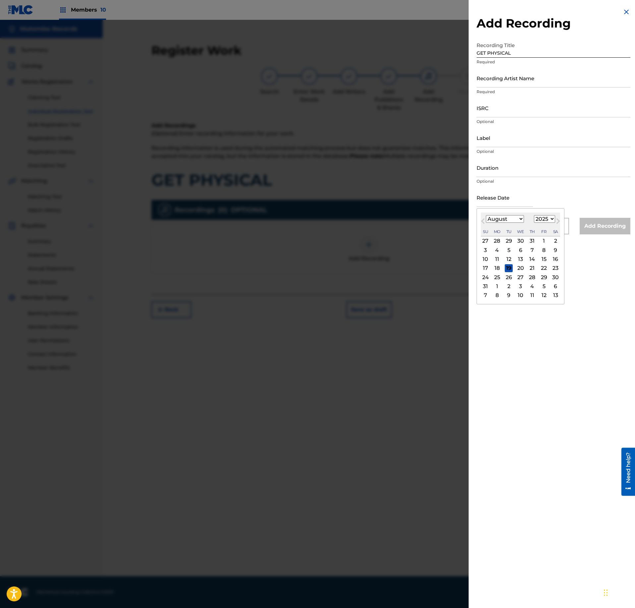
click at [512, 198] on input "text" at bounding box center [505, 197] width 56 height 19
select select "6"
click option "July" at bounding box center [0, 0] width 0 height 0
click at [504, 260] on div "13 14 15 16 17 18 19" at bounding box center [520, 258] width 79 height 9
click at [511, 261] on div "15" at bounding box center [509, 259] width 8 height 8
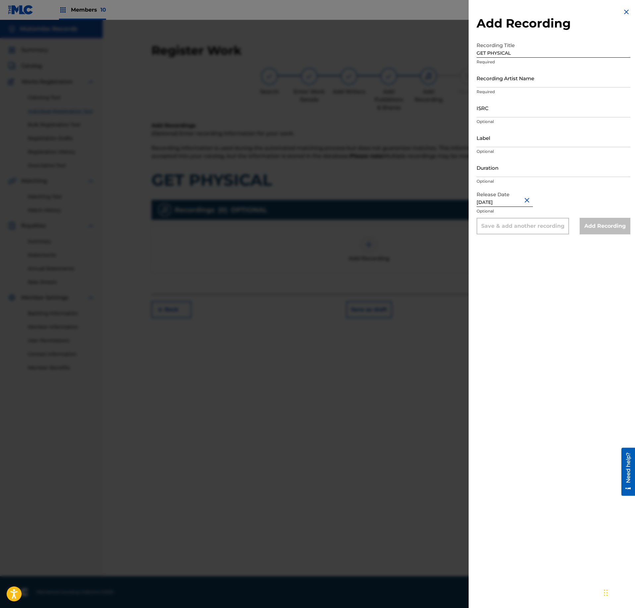
type input "[DATE]"
click at [515, 82] on input "Recording Artist Name" at bounding box center [554, 78] width 154 height 19
paste input "DER BIBLIOTHEKAR"
type input "DER BIBLIOTHEKAR"
click at [518, 111] on input "ISRC" at bounding box center [554, 107] width 154 height 19
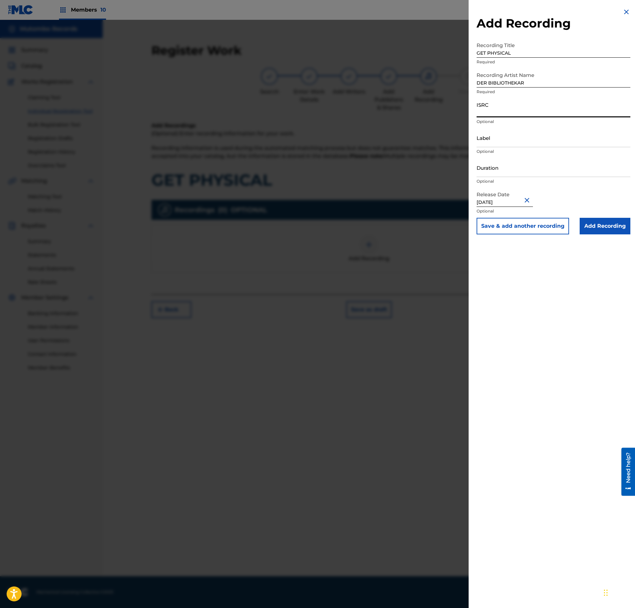
paste input "US3DF2585224"
type input "US3DF2585224"
click at [510, 166] on input "Duration" at bounding box center [554, 167] width 154 height 19
paste input "03:24"
type input "03:24"
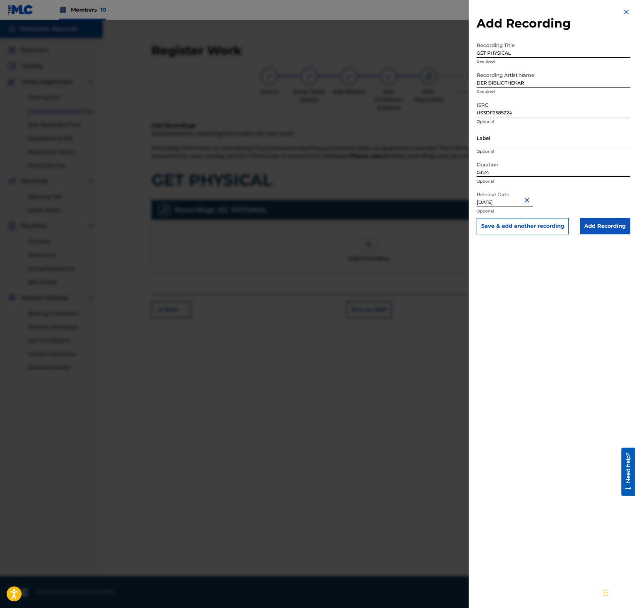
click at [601, 220] on input "Add Recording" at bounding box center [605, 226] width 51 height 17
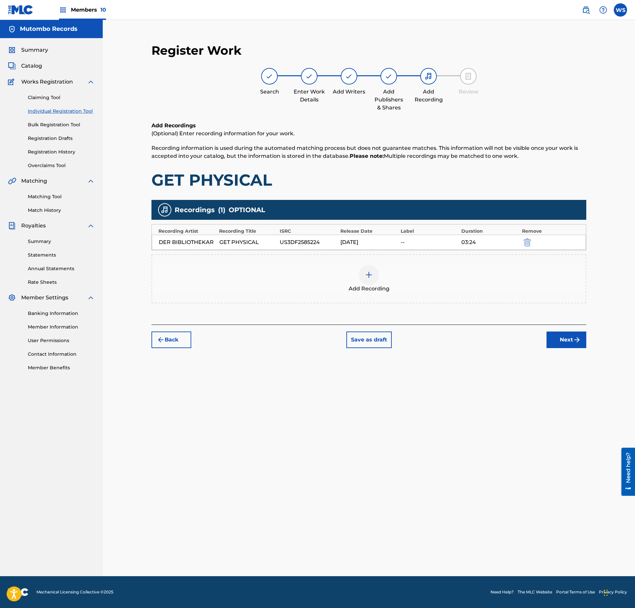
click at [572, 337] on button "Next" at bounding box center [566, 339] width 40 height 17
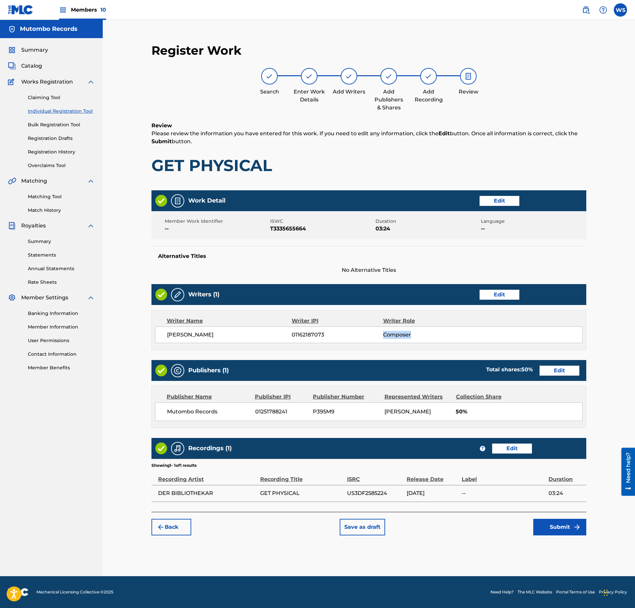
click at [572, 337] on div "[PERSON_NAME] 01162187073 Composer" at bounding box center [374, 335] width 415 height 8
click at [537, 339] on div "[PERSON_NAME] 01162187073 Composer" at bounding box center [368, 334] width 427 height 17
click at [516, 443] on div "Recordings (1) ? Edit" at bounding box center [368, 448] width 435 height 21
click at [519, 447] on button "Edit" at bounding box center [512, 448] width 40 height 10
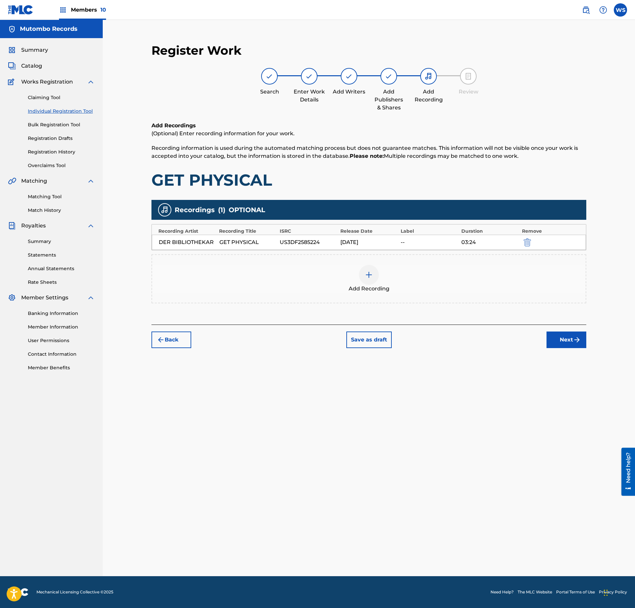
click at [521, 238] on div "DER BIBLIOTHEKAR GET PHYSICAL US3DF2585224 [DATE] 03:24" at bounding box center [369, 242] width 434 height 15
click at [530, 242] on img "submit" at bounding box center [527, 242] width 7 height 8
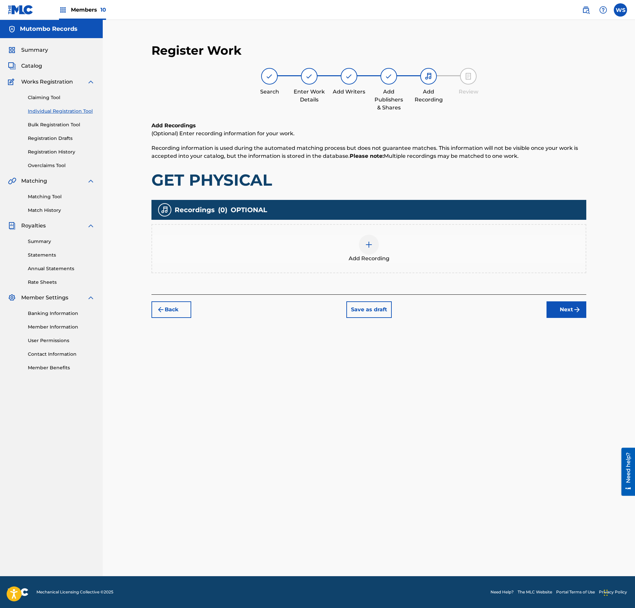
click at [351, 253] on div "Add Recording" at bounding box center [368, 249] width 433 height 28
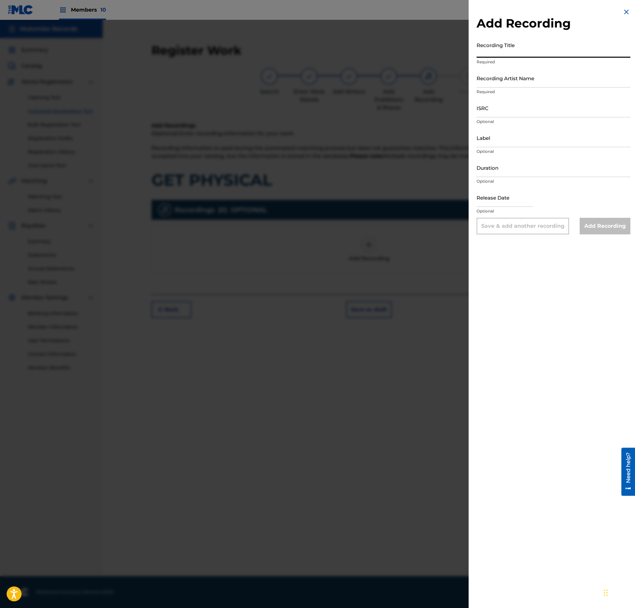
click at [492, 53] on input "Recording Title" at bounding box center [554, 48] width 154 height 19
paste input "GET PHYSICAL"
type input "GET PHYSICAL"
click at [510, 211] on p "Optional" at bounding box center [554, 211] width 154 height 6
click at [513, 201] on input "text" at bounding box center [505, 197] width 56 height 19
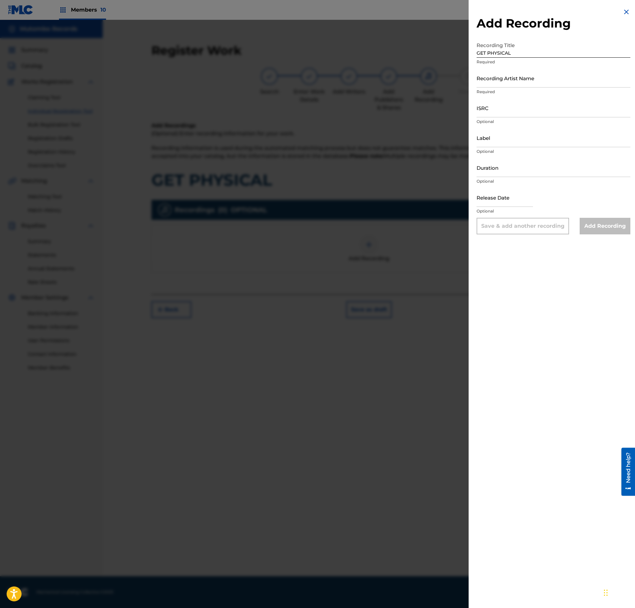
select select "7"
select select "2025"
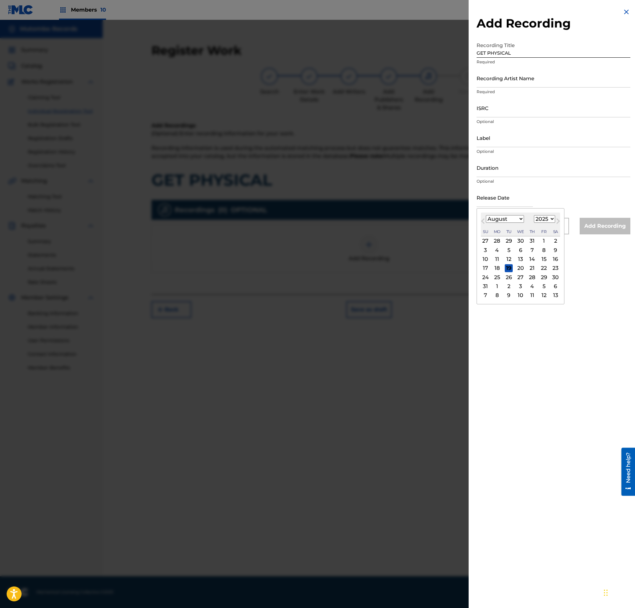
click at [486, 215] on select "January February March April May June July August September October November De…" at bounding box center [505, 219] width 38 height 8
select select "6"
click option "July" at bounding box center [0, 0] width 0 height 0
click at [522, 261] on div "16" at bounding box center [521, 259] width 8 height 8
type input "[DATE]"
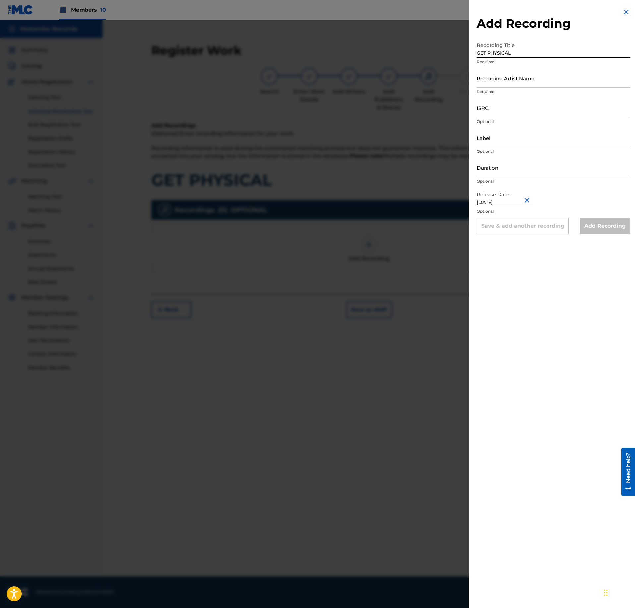
click at [498, 107] on input "ISRC" at bounding box center [554, 107] width 154 height 19
paste input "US3DF2594101"
type input "US3DF2594101"
click at [514, 83] on input "Recording Artist Name" at bounding box center [554, 78] width 154 height 19
paste input "US3DF2585224"
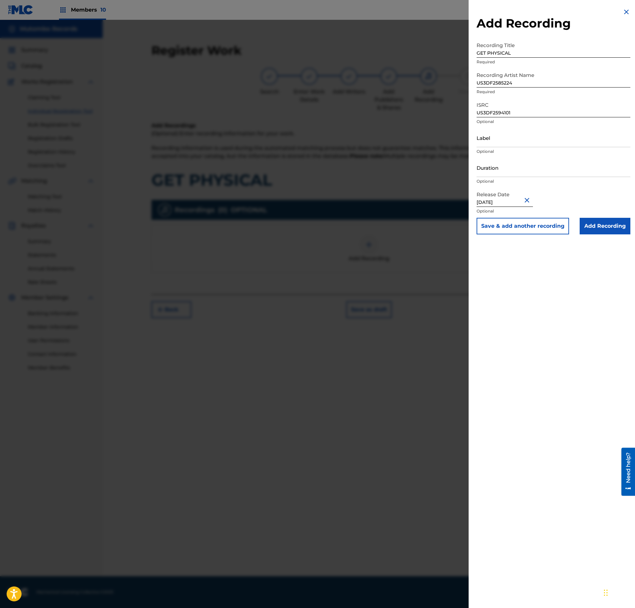
click at [511, 82] on input "US3DF2585224" at bounding box center [554, 78] width 154 height 19
paste input "DER BIBLIOTHEKAR"
type input "DER BIBLIOTHEKAR"
click at [499, 168] on input "Duration" at bounding box center [554, 167] width 154 height 19
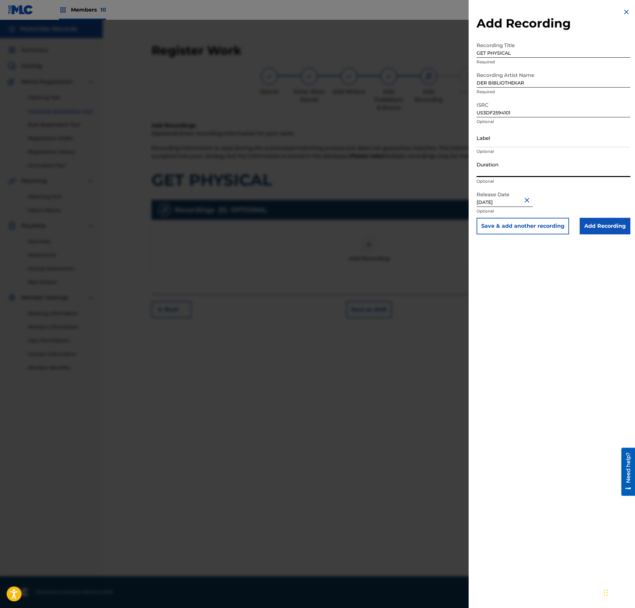
paste input "03:24"
type input "03:24"
click at [516, 115] on input "US3DF2594101" at bounding box center [554, 107] width 154 height 19
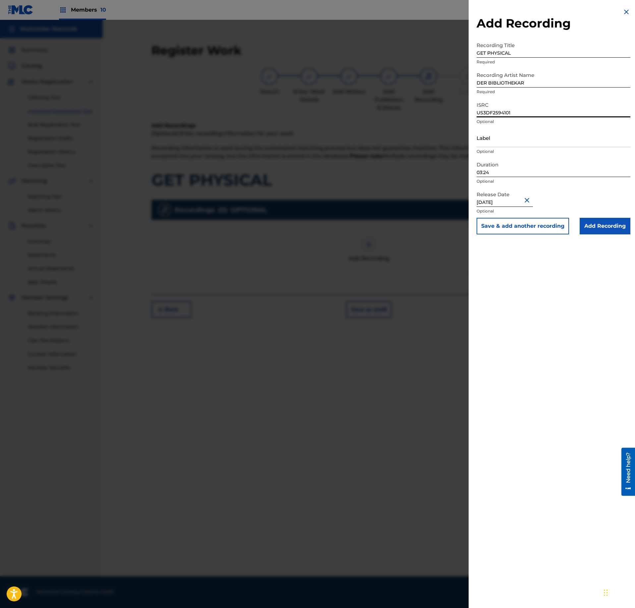
paste input "85224"
type input "US3DF2585224"
click at [606, 225] on input "Add Recording" at bounding box center [605, 226] width 51 height 17
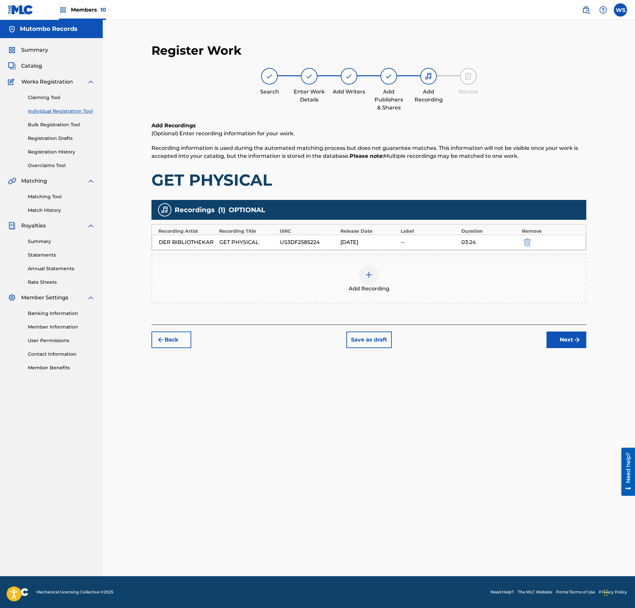
click at [565, 336] on button "Next" at bounding box center [566, 339] width 40 height 17
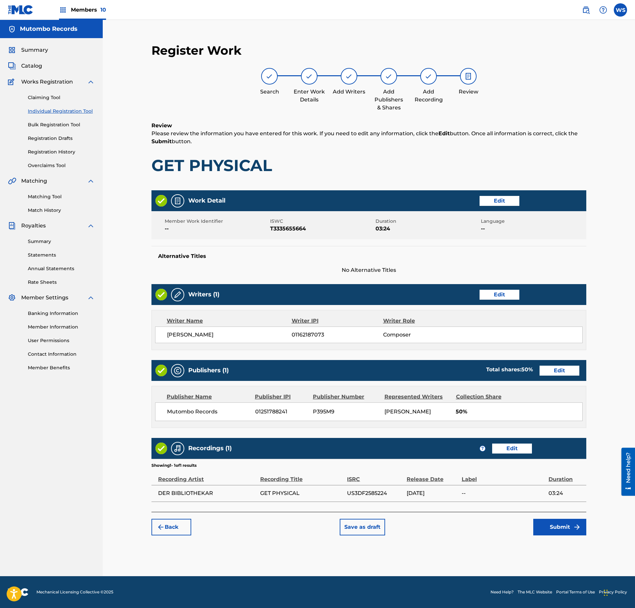
click at [551, 534] on button "Submit" at bounding box center [559, 527] width 53 height 17
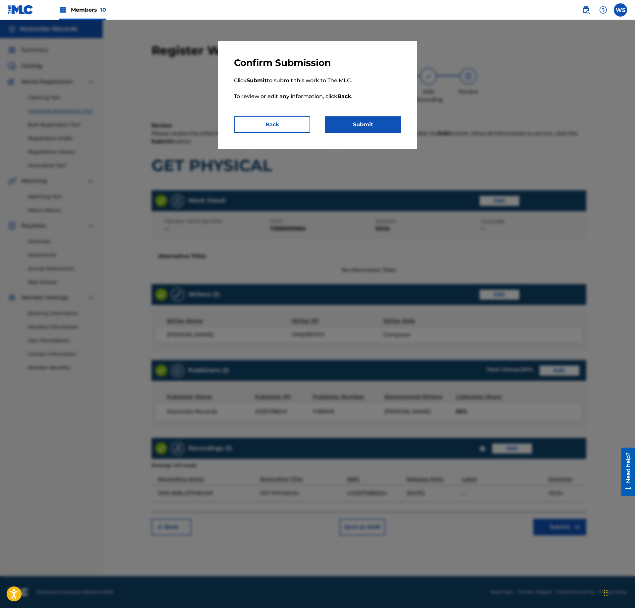
drag, startPoint x: 372, startPoint y: 128, endPoint x: 315, endPoint y: 127, distance: 57.0
click at [317, 127] on div "Back Submit" at bounding box center [317, 124] width 167 height 17
click at [279, 127] on button "Back" at bounding box center [272, 124] width 76 height 17
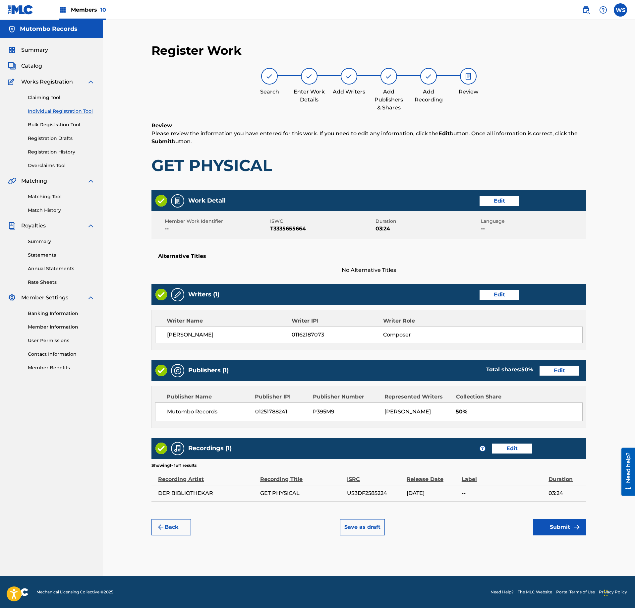
click at [560, 530] on button "Submit" at bounding box center [559, 527] width 53 height 17
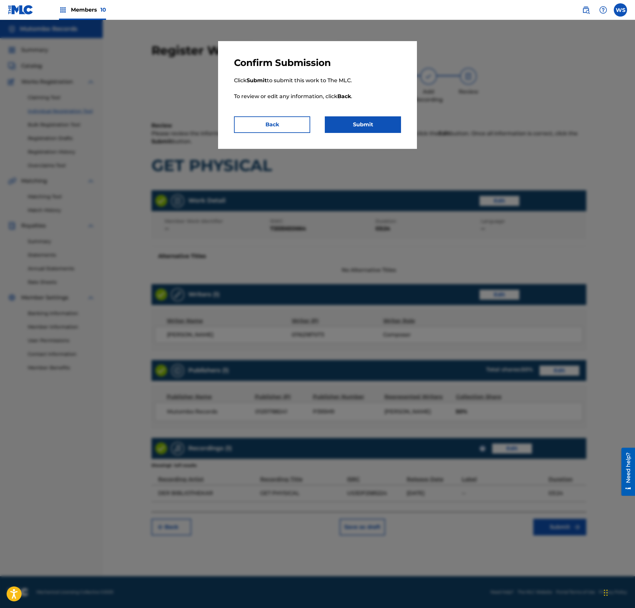
click at [368, 121] on button "Submit" at bounding box center [363, 124] width 76 height 17
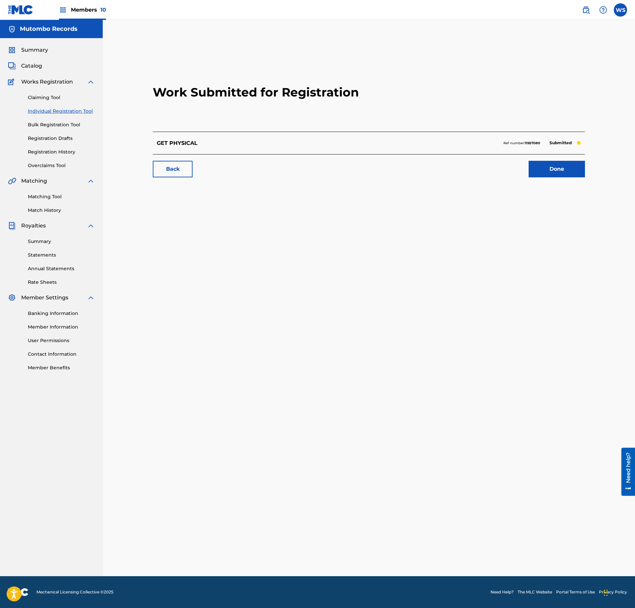
click at [32, 66] on span "Catalog" at bounding box center [31, 66] width 21 height 8
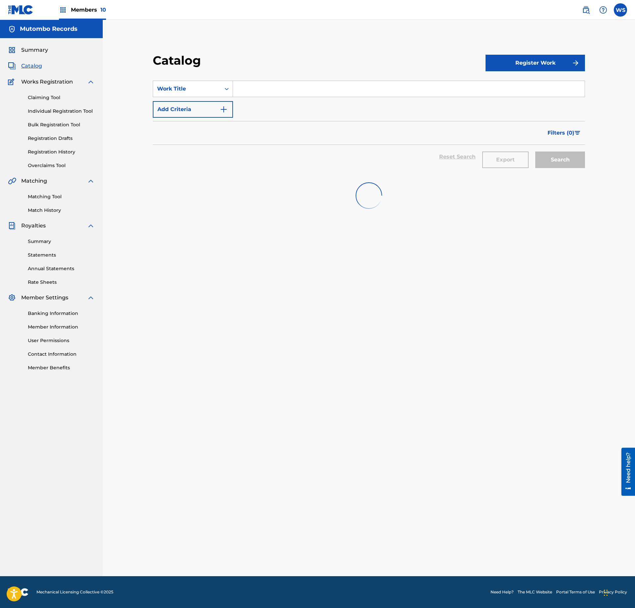
click at [546, 64] on button "Register Work" at bounding box center [534, 63] width 99 height 17
click at [533, 86] on link "Individual" at bounding box center [534, 85] width 99 height 16
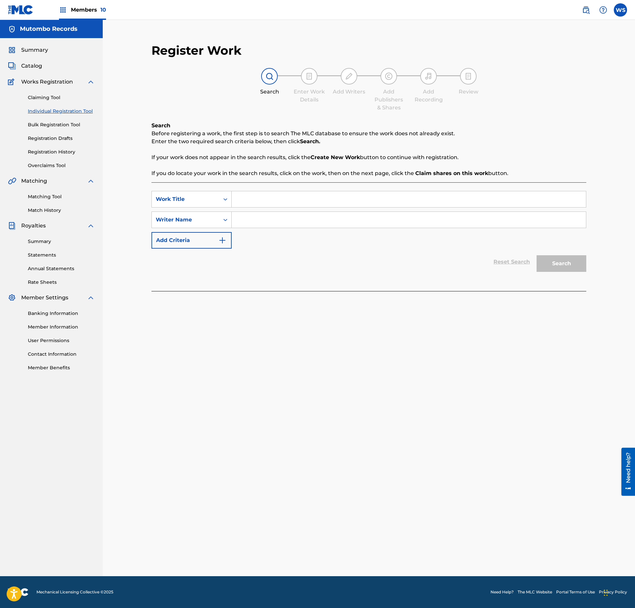
click at [298, 198] on input "Search Form" at bounding box center [409, 199] width 354 height 16
paste input "UNFOLD"
type input "UNFOLD"
click at [290, 223] on input "Search Form" at bounding box center [409, 220] width 354 height 16
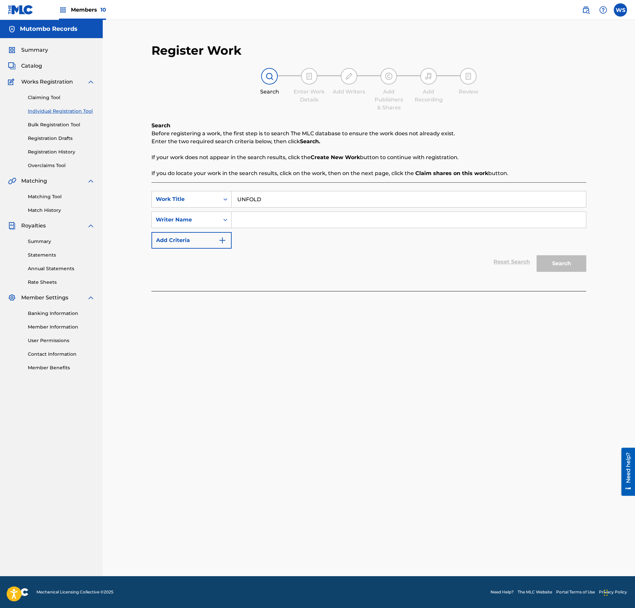
click at [322, 223] on input "Search Form" at bounding box center [409, 220] width 354 height 16
type input "[PERSON_NAME]"
click at [537, 255] on button "Search" at bounding box center [562, 263] width 50 height 17
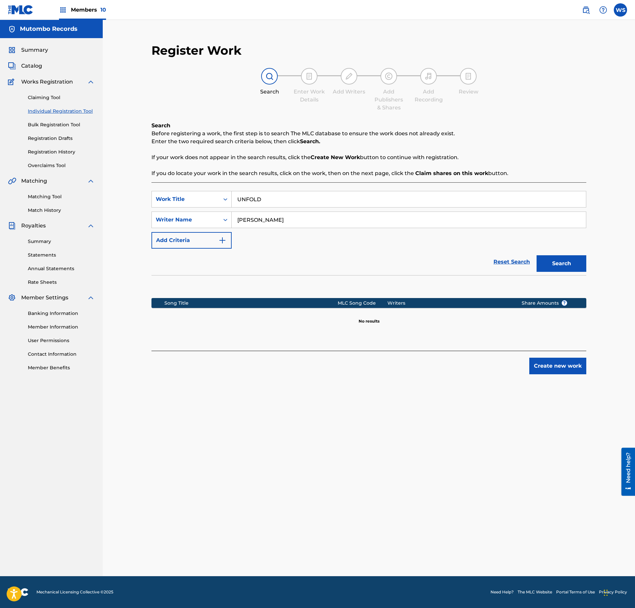
click at [565, 370] on button "Create new work" at bounding box center [557, 366] width 57 height 17
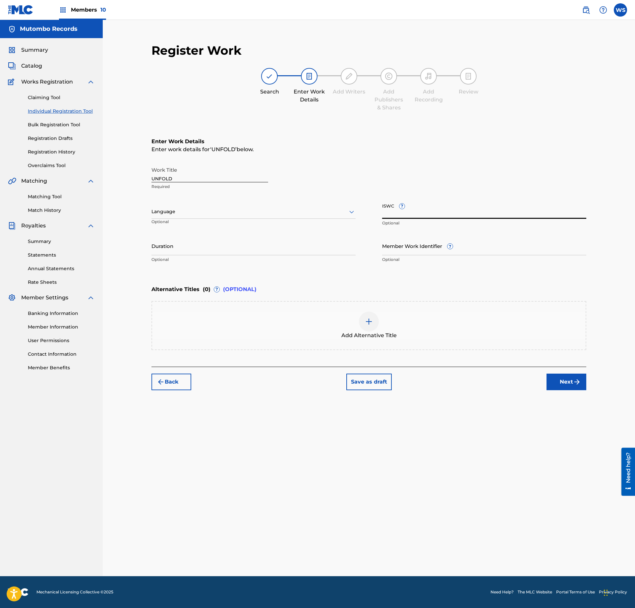
click at [471, 208] on input "ISWC ?" at bounding box center [484, 209] width 204 height 19
paste input "T-333.740.741-3"
type input "T-333.740.741-3"
click at [569, 383] on button "Next" at bounding box center [566, 381] width 40 height 17
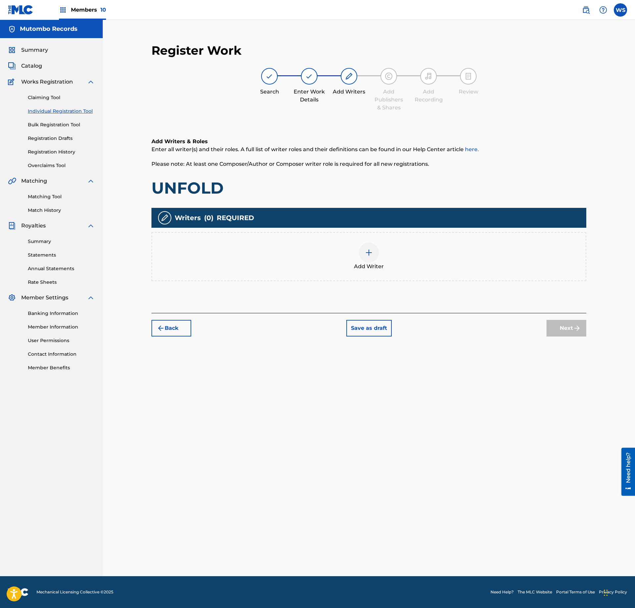
click at [380, 276] on div "Add Writer" at bounding box center [368, 256] width 435 height 49
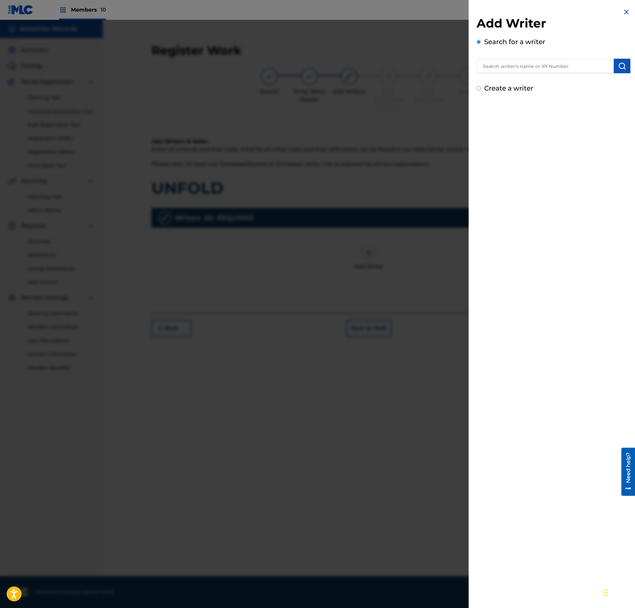
click at [504, 70] on input "text" at bounding box center [545, 66] width 137 height 15
paste input "1259952900"
click at [481, 64] on input "01259952900" at bounding box center [545, 66] width 137 height 15
click at [490, 63] on input "001259952900" at bounding box center [545, 66] width 137 height 15
type input "101259952900"
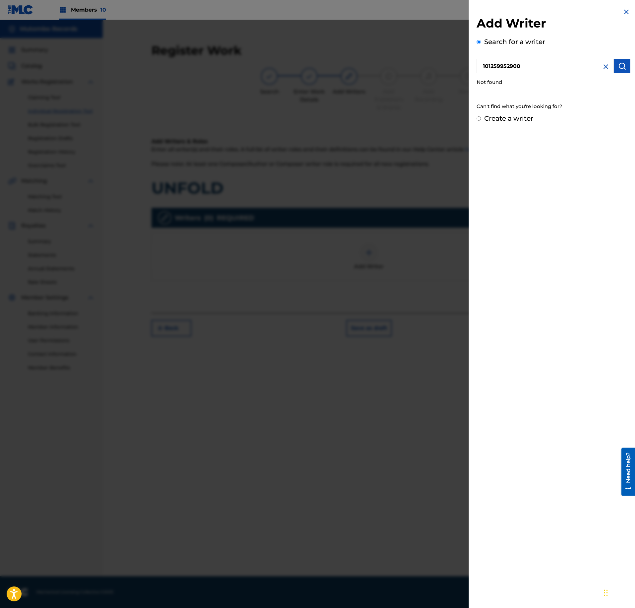
click at [607, 66] on img at bounding box center [606, 67] width 8 height 8
click at [504, 61] on input "text" at bounding box center [545, 66] width 137 height 15
type input "[PERSON_NAME]"
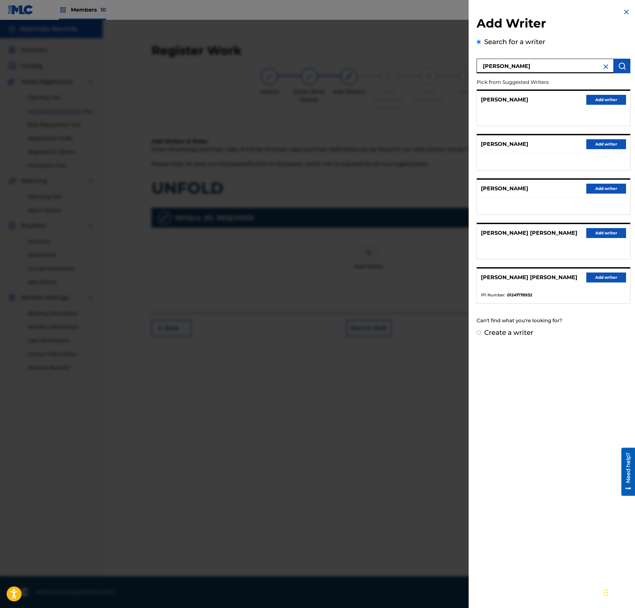
click at [495, 336] on label "Create a writer" at bounding box center [508, 332] width 49 height 8
click at [481, 335] on input "Create a writer" at bounding box center [479, 332] width 4 height 4
radio input "false"
radio input "true"
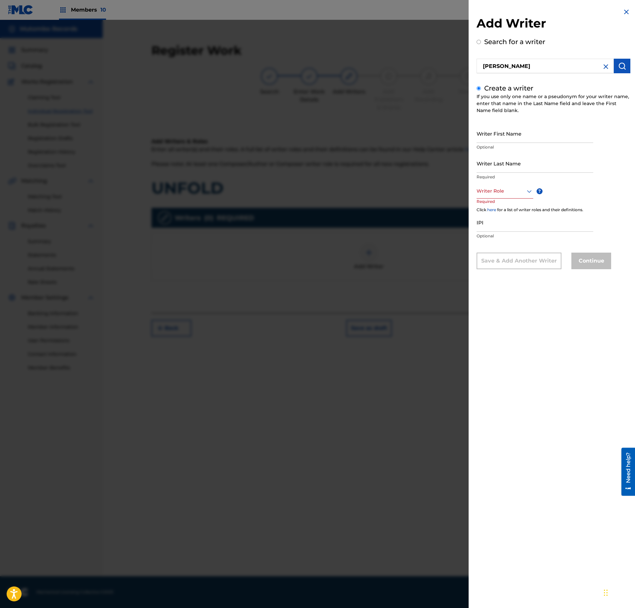
click at [514, 137] on input "Writer First Name" at bounding box center [535, 133] width 117 height 19
type input "[PERSON_NAME]"
click at [520, 167] on input "Writer Last Name" at bounding box center [535, 163] width 117 height 19
type input "[PERSON_NAME]"
click at [506, 190] on div at bounding box center [505, 191] width 57 height 8
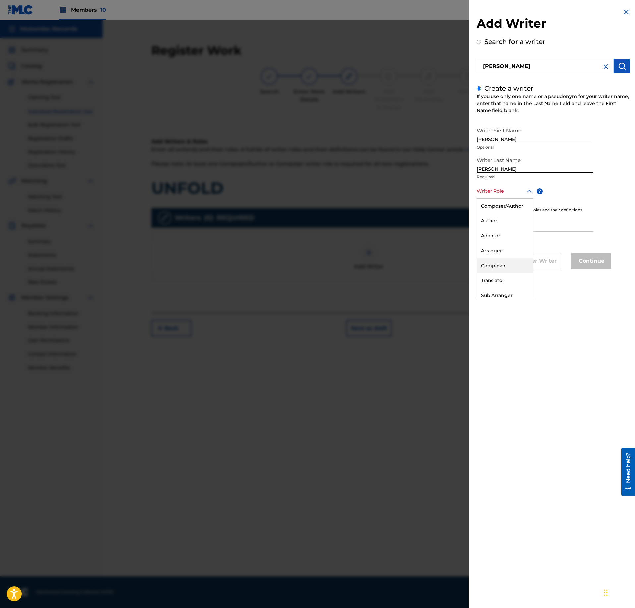
click at [494, 264] on div "Composer" at bounding box center [505, 265] width 56 height 15
click at [494, 230] on input "IPI" at bounding box center [535, 222] width 117 height 19
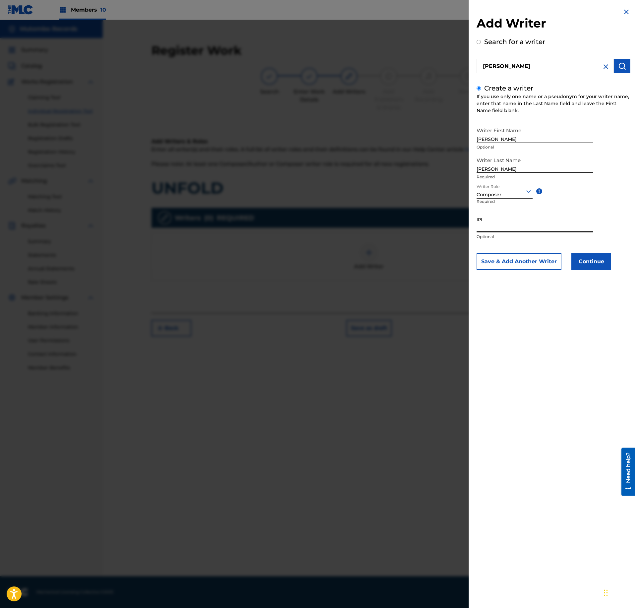
paste input "1259952900"
click at [476, 227] on div "Add Writer Search for a writer [PERSON_NAME] Create a writer If you use only on…" at bounding box center [554, 144] width 170 height 288
click at [476, 228] on div "Add Writer Search for a writer [PERSON_NAME] Create a writer If you use only on…" at bounding box center [554, 144] width 170 height 288
click at [477, 229] on input "1259952900" at bounding box center [535, 222] width 117 height 19
type input "01259952900"
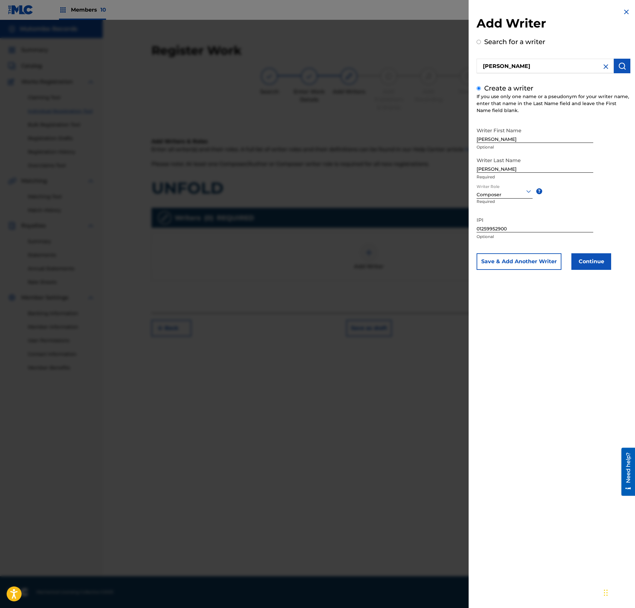
click at [606, 256] on button "Continue" at bounding box center [591, 261] width 40 height 17
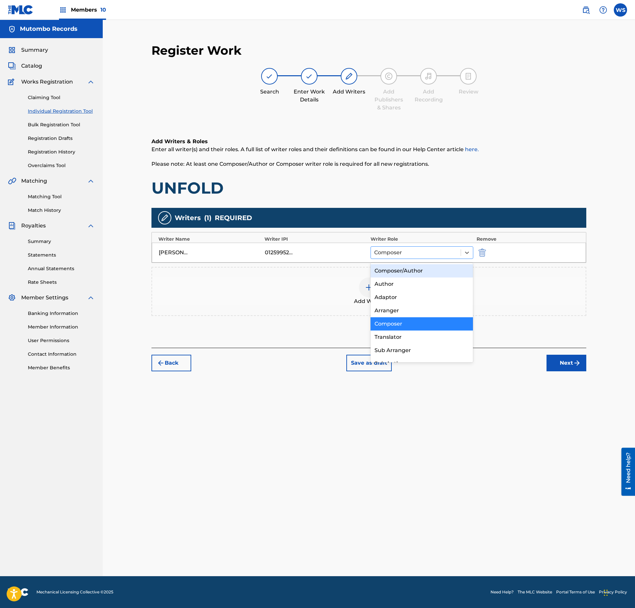
click at [406, 258] on div "Composer" at bounding box center [416, 253] width 90 height 12
click at [567, 367] on button "Next" at bounding box center [566, 363] width 40 height 17
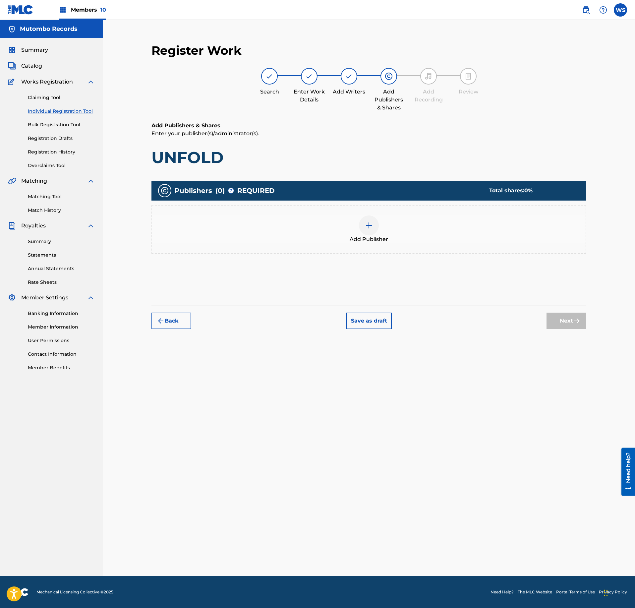
click at [147, 318] on div "Register Work Search Enter Work Details Add Writers Add Publishers & Shares Add…" at bounding box center [369, 185] width 448 height 299
click at [161, 321] on img "submit" at bounding box center [161, 321] width 8 height 8
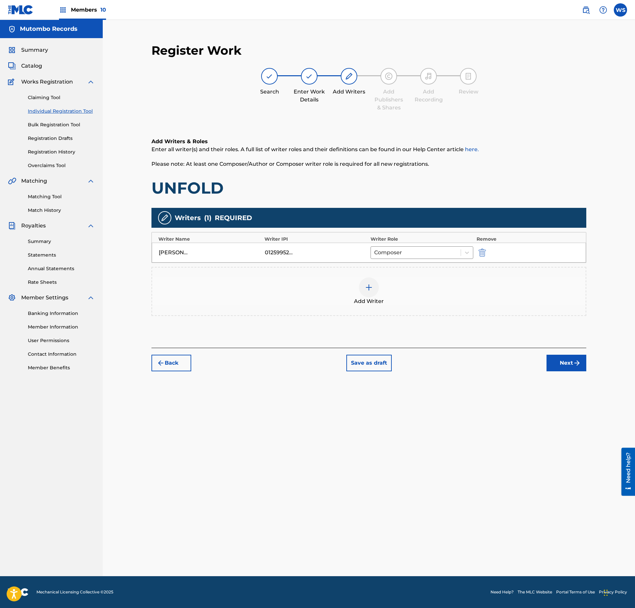
click at [563, 368] on button "Next" at bounding box center [566, 363] width 40 height 17
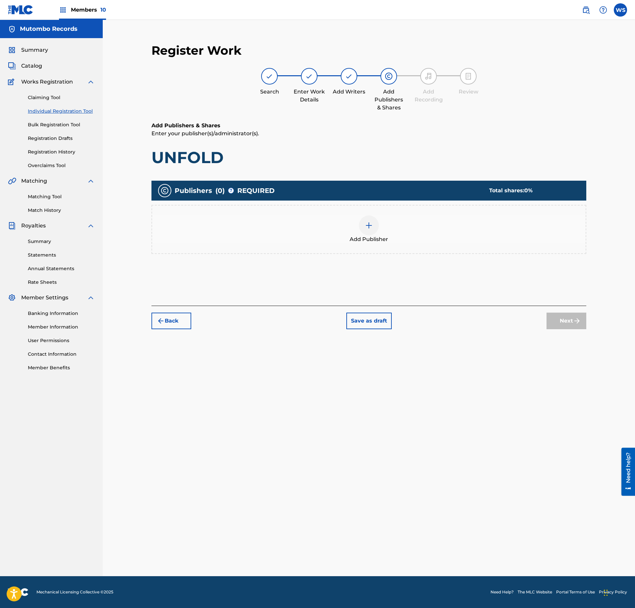
click at [357, 239] on span "Add Publisher" at bounding box center [369, 239] width 38 height 8
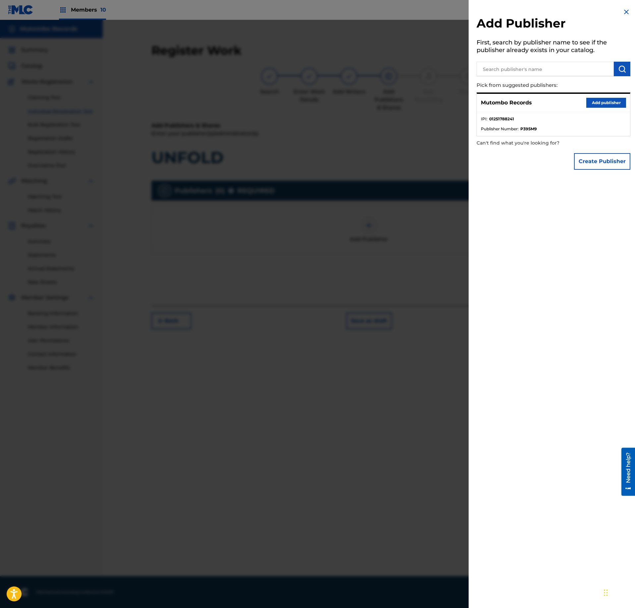
click at [606, 103] on button "Add publisher" at bounding box center [606, 103] width 40 height 10
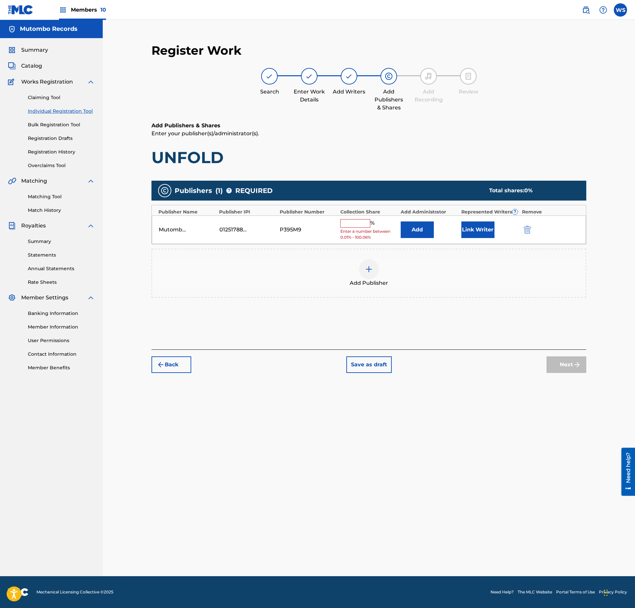
click at [356, 225] on input "text" at bounding box center [355, 223] width 30 height 9
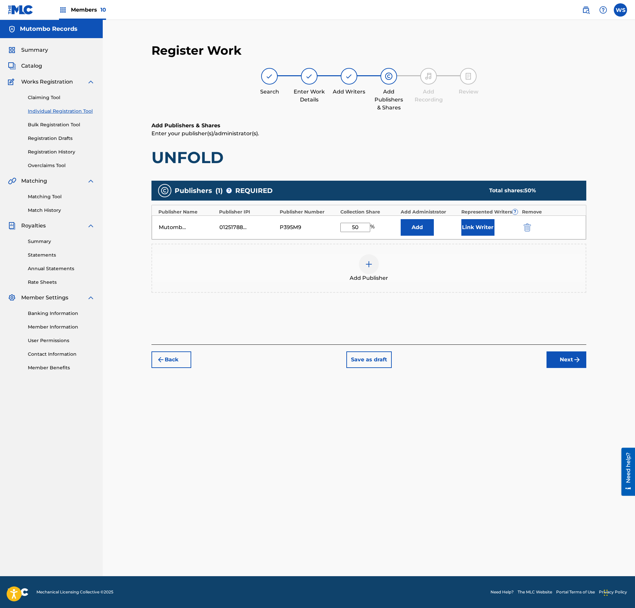
type input "50"
click at [489, 237] on div "Mutombo Records 01251788241 P395M9 50 % Add Link Writer" at bounding box center [369, 227] width 434 height 24
click at [489, 228] on button "Link Writer" at bounding box center [477, 227] width 33 height 17
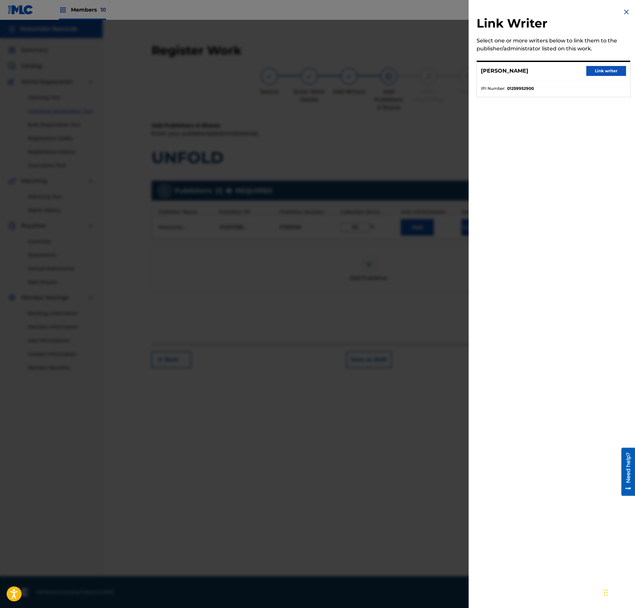
click at [602, 69] on button "Link writer" at bounding box center [606, 71] width 40 height 10
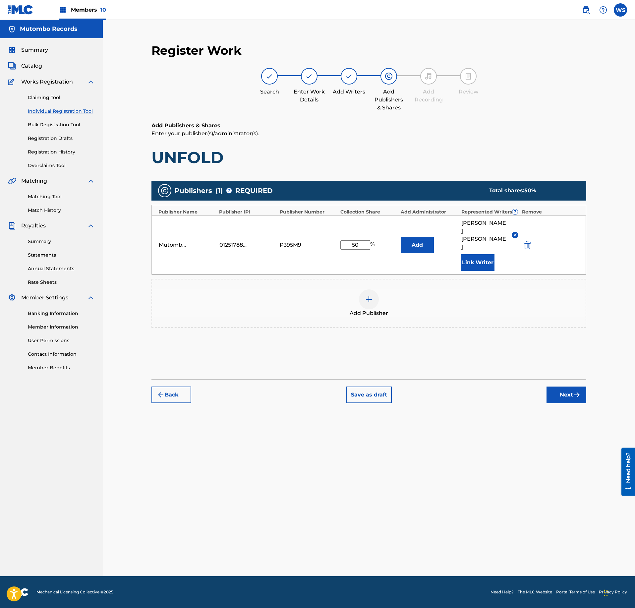
click at [563, 386] on button "Next" at bounding box center [566, 394] width 40 height 17
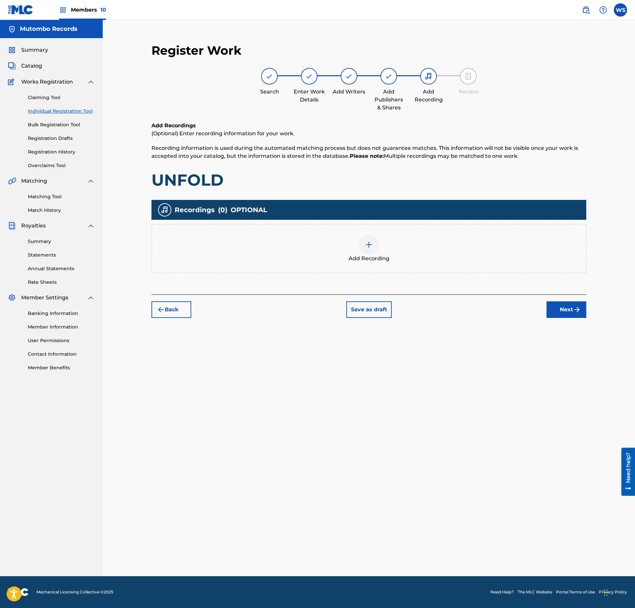
click at [380, 250] on div "Add Recording" at bounding box center [368, 249] width 433 height 28
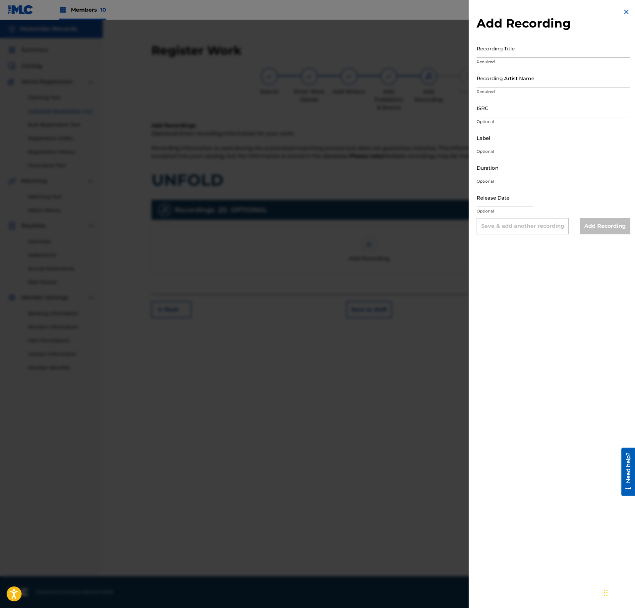
click at [530, 40] on input "Recording Title" at bounding box center [554, 48] width 154 height 19
paste input "UNFOLD"
type input "UNFOLD"
click at [519, 110] on input "ISRC" at bounding box center [554, 107] width 154 height 19
paste input "US3DF2594101"
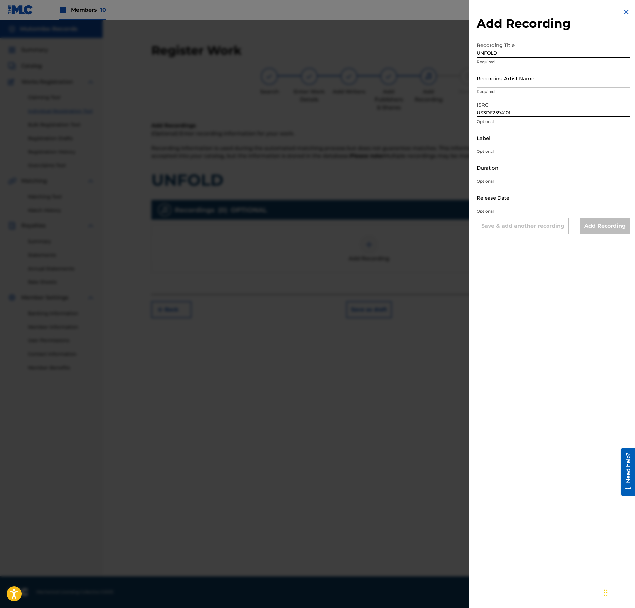
type input "US3DF2594101"
click at [520, 85] on input "Recording Artist Name" at bounding box center [554, 78] width 154 height 19
paste input "IAMKOSMOS"
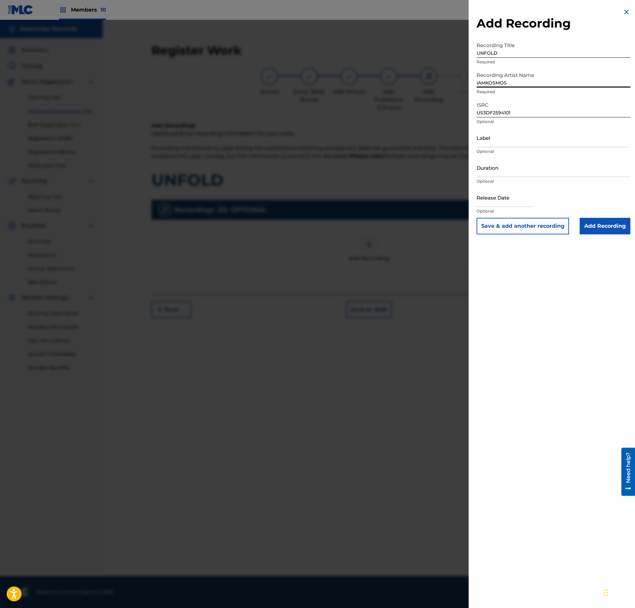
type input "IAMKOSMOS"
click at [609, 227] on input "Add Recording" at bounding box center [605, 226] width 51 height 17
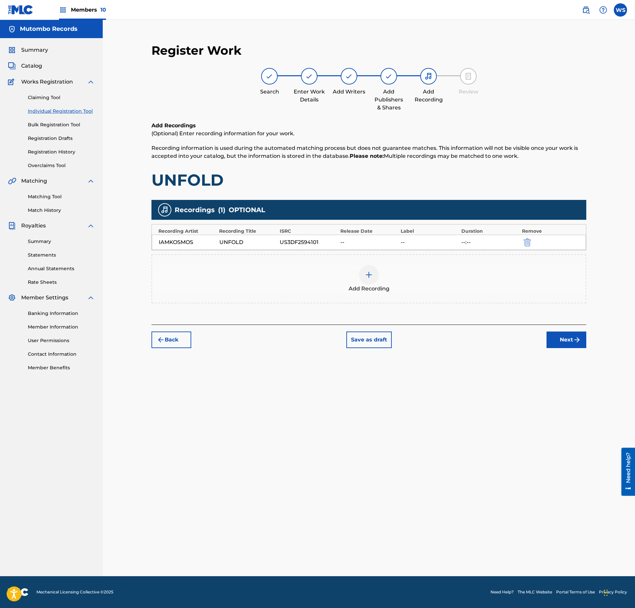
click at [564, 339] on button "Next" at bounding box center [566, 339] width 40 height 17
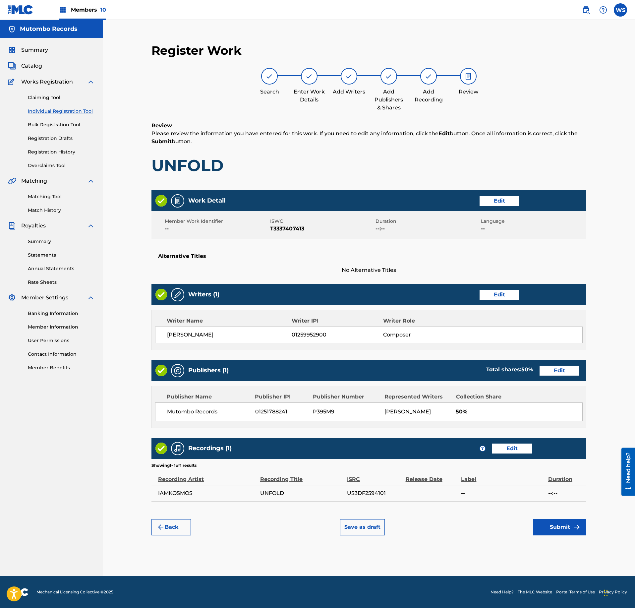
click at [564, 535] on button "Submit" at bounding box center [559, 527] width 53 height 17
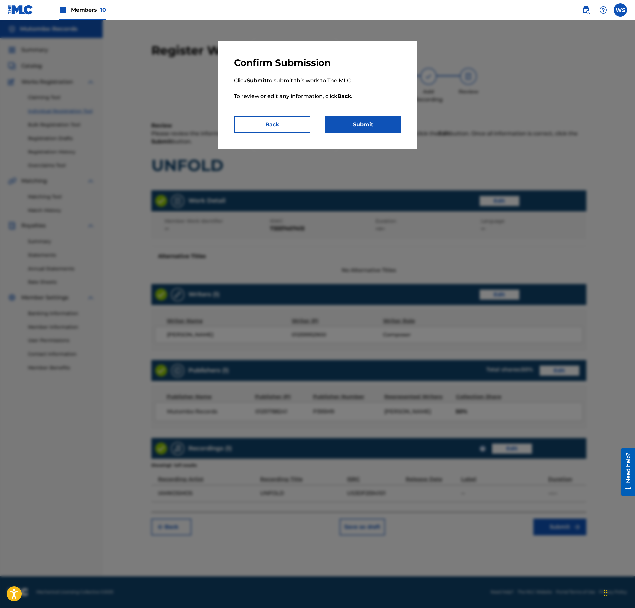
click at [277, 131] on button "Back" at bounding box center [272, 124] width 76 height 17
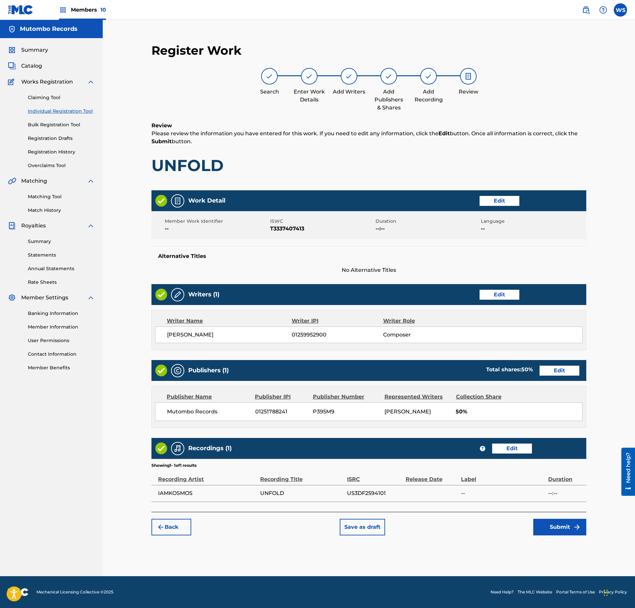
click at [544, 529] on button "Submit" at bounding box center [559, 527] width 53 height 17
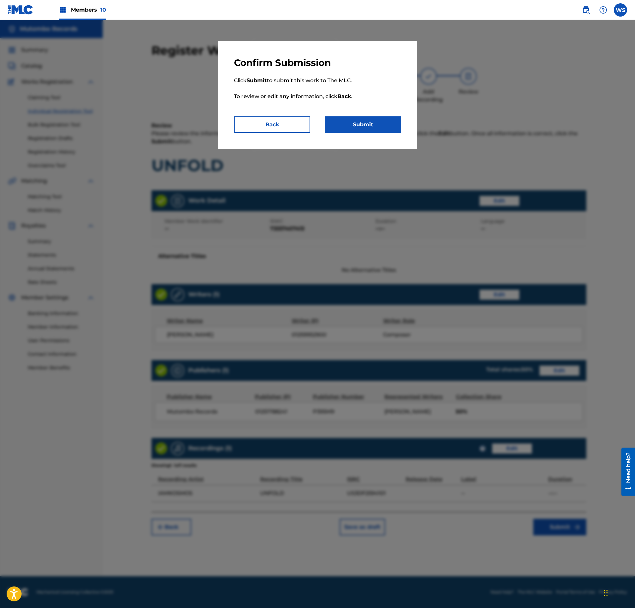
click at [375, 125] on button "Submit" at bounding box center [363, 124] width 76 height 17
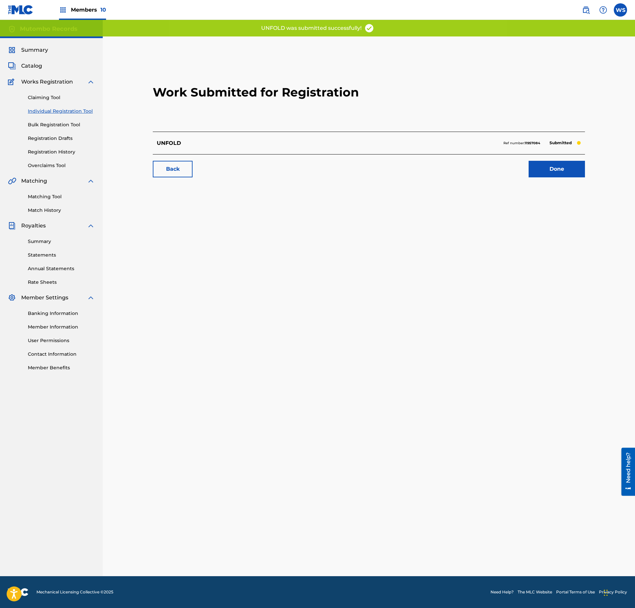
click at [559, 164] on link "Done" at bounding box center [557, 169] width 56 height 17
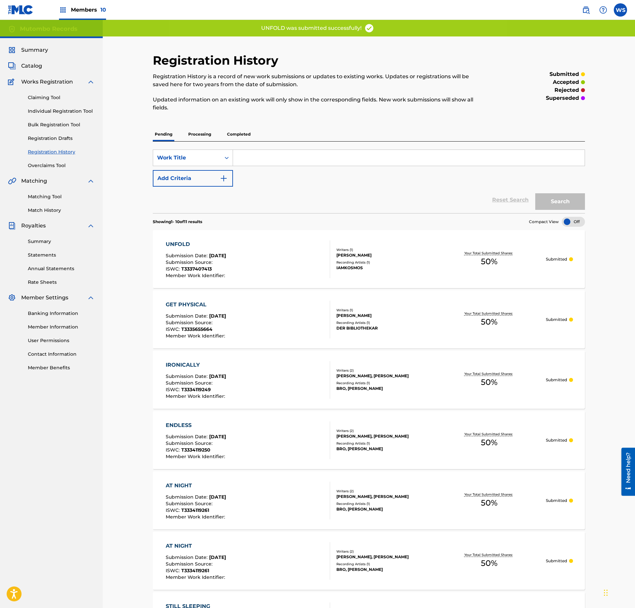
scroll to position [251, 0]
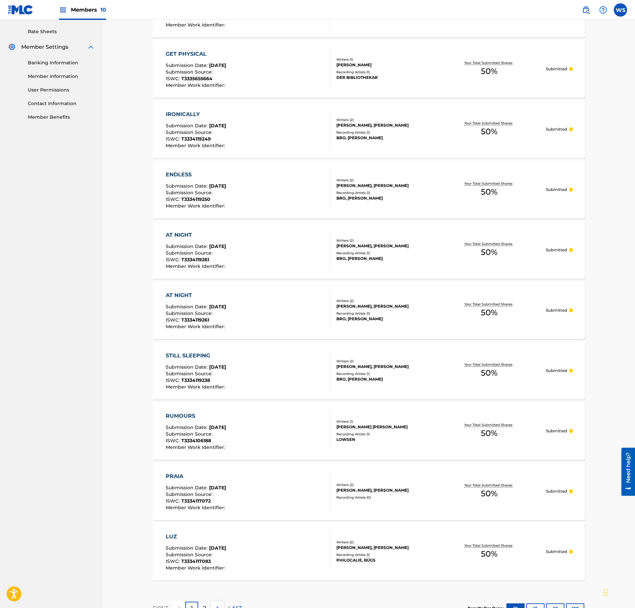
click at [133, 180] on div "Registration History Registration History is a record of new work submissions o…" at bounding box center [369, 197] width 532 height 856
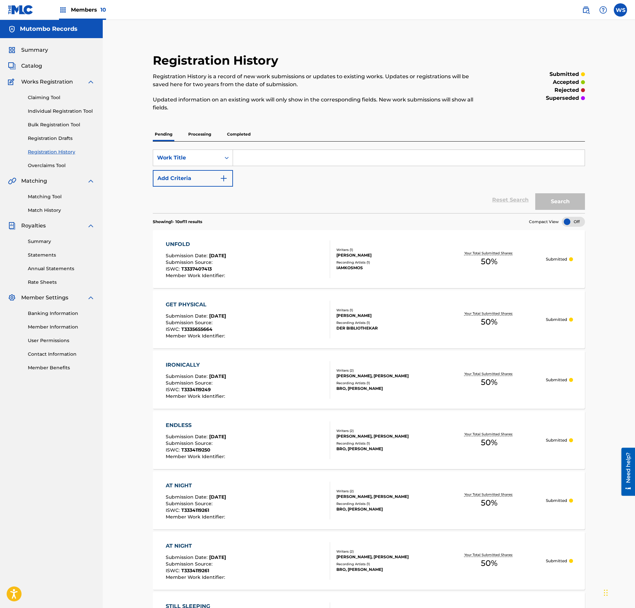
click at [35, 71] on div "Summary Catalog Works Registration Claiming Tool Individual Registration Tool B…" at bounding box center [51, 208] width 103 height 341
click at [34, 65] on span "Catalog" at bounding box center [31, 66] width 21 height 8
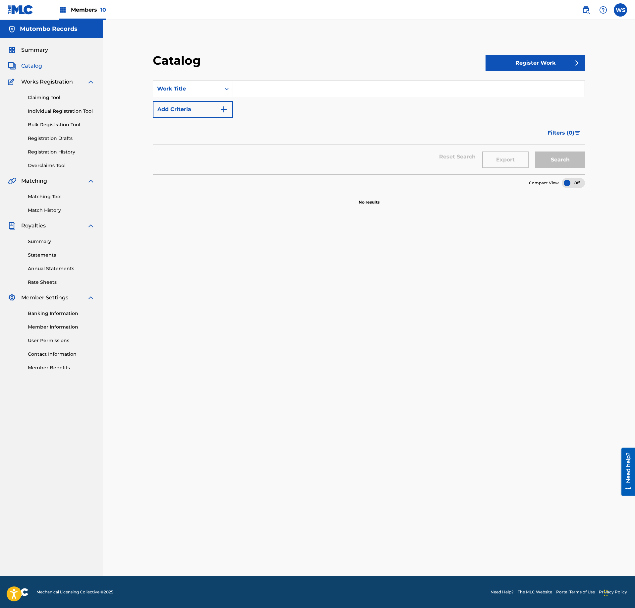
click at [294, 92] on input "Search Form" at bounding box center [409, 89] width 352 height 16
paste input "TRAVESSA DO BILL (FEAT. NRMNT)"
type input "TRAVESSA DO BILL (FEAT. NRMNT)"
click at [541, 156] on button "Search" at bounding box center [560, 159] width 50 height 17
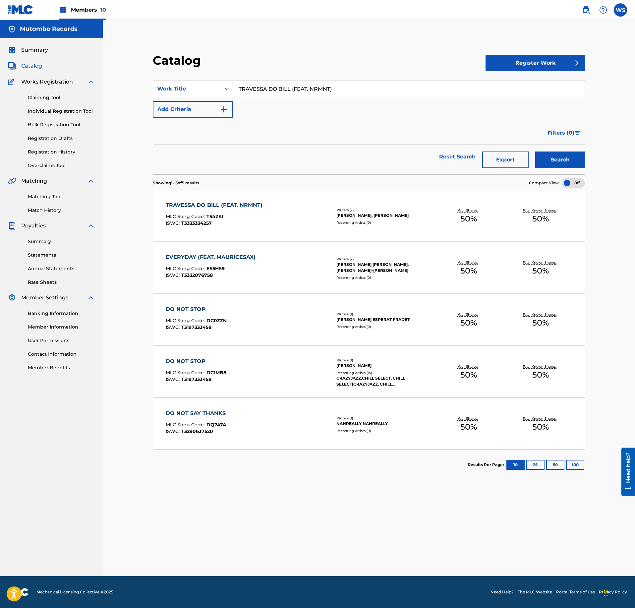
click at [287, 229] on div "TRAVESSA DO BILL (FEAT. NRMNT) MLC Song Code : T54ZKI ISWC : T3333334257" at bounding box center [248, 216] width 164 height 30
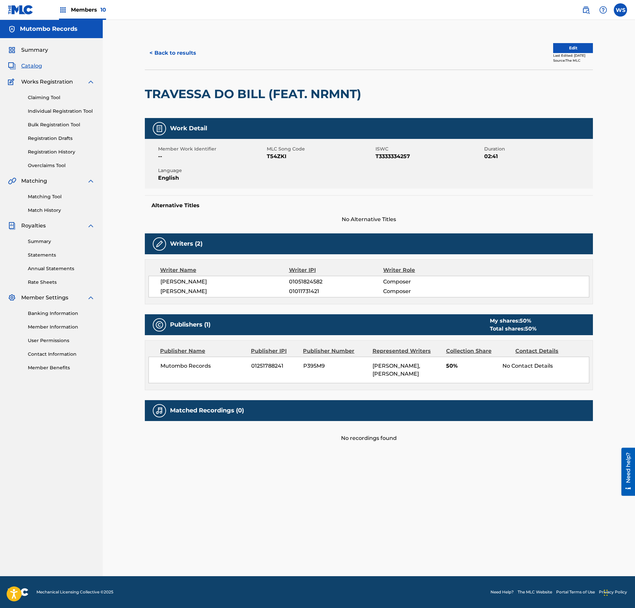
click at [280, 156] on span "T54ZKI" at bounding box center [320, 156] width 107 height 8
copy span "T54ZKI"
